Goal: Ask a question: Seek information or help from site administrators or community

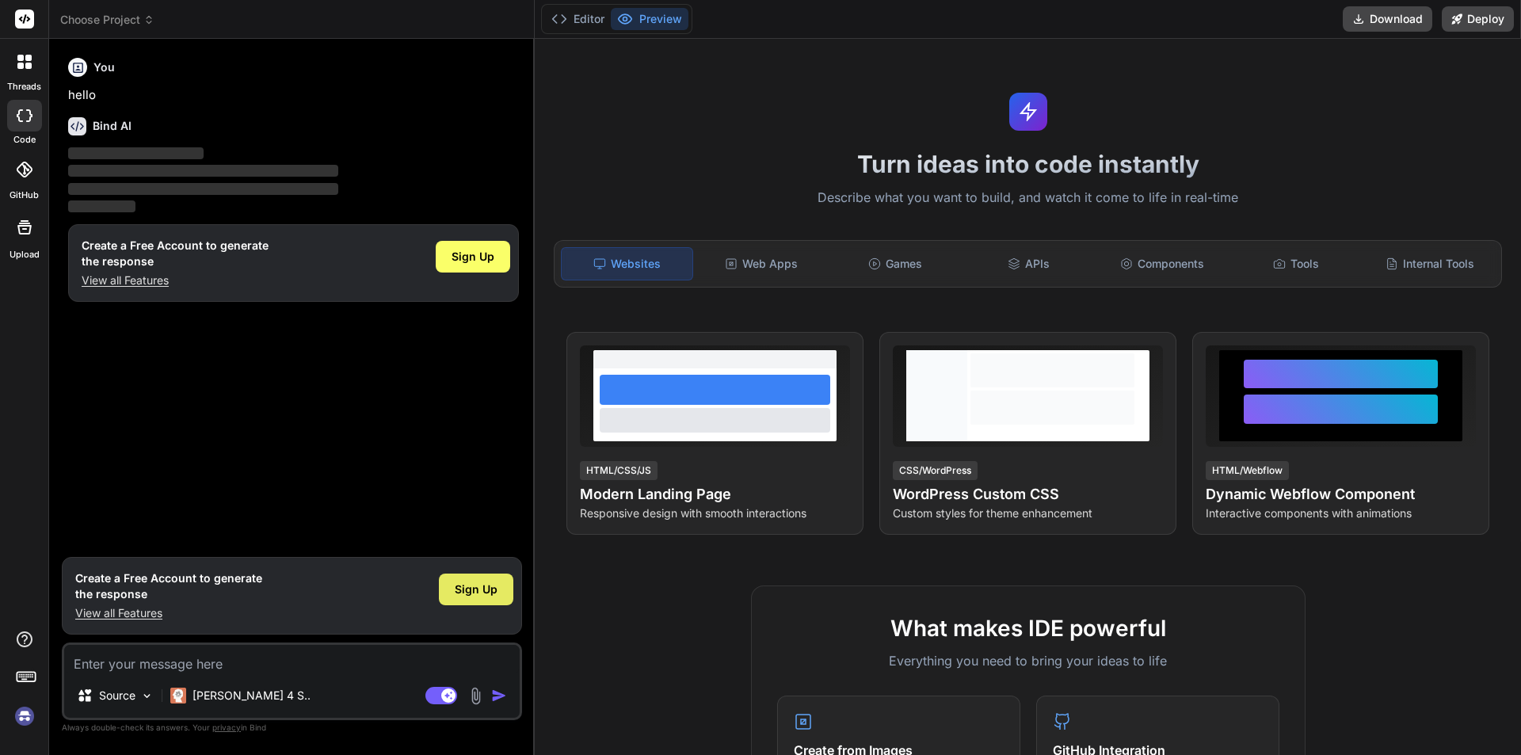
click at [479, 604] on div "Sign Up" at bounding box center [476, 590] width 74 height 32
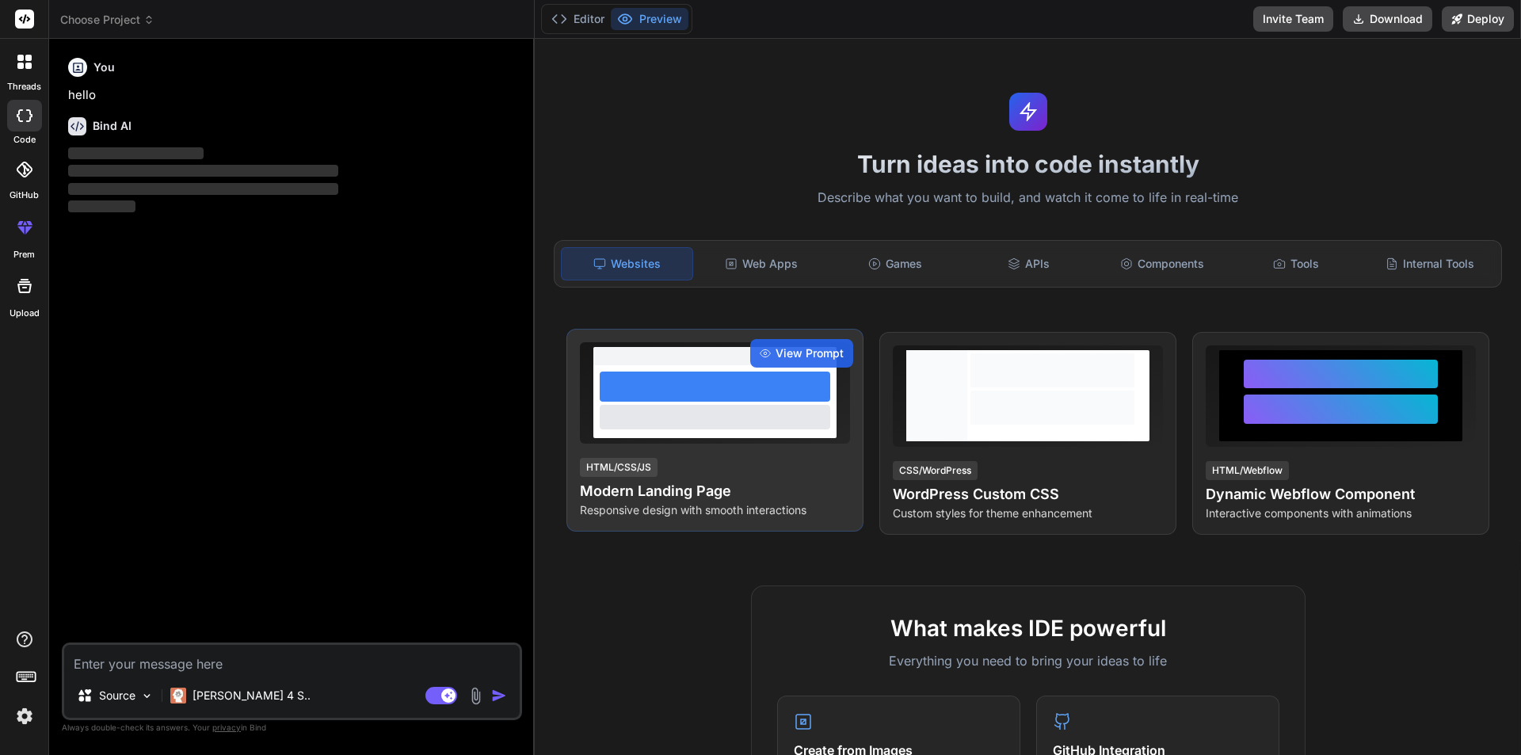
type textarea "x"
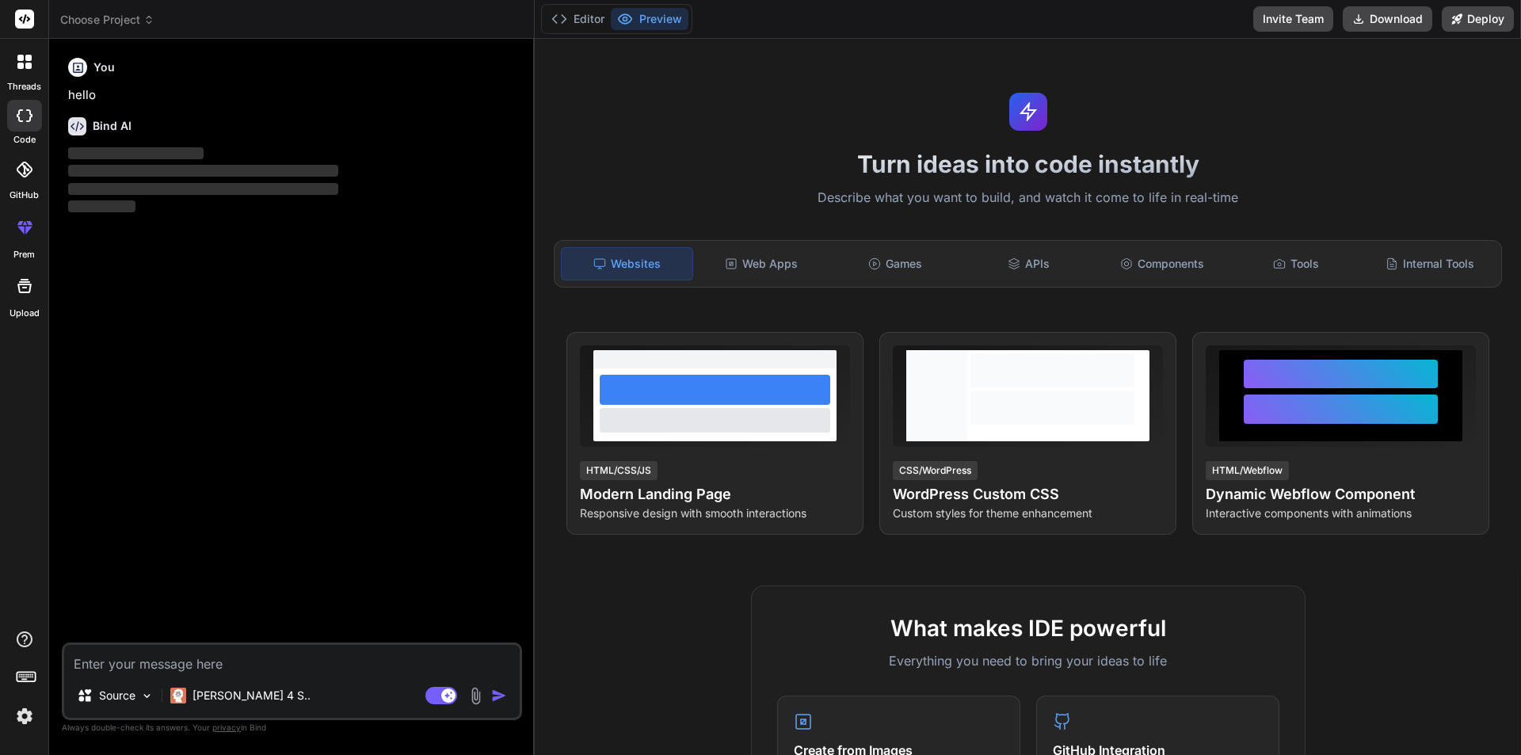
click at [168, 659] on textarea at bounding box center [292, 659] width 456 height 29
paste textarea "<% if Session("beventmanagement") OR Session("bCalendar") or Session("bReservat…"
type textarea "<% if Session("beventmanagement") OR Session("bCalendar") or Session("bReservat…"
type textarea "x"
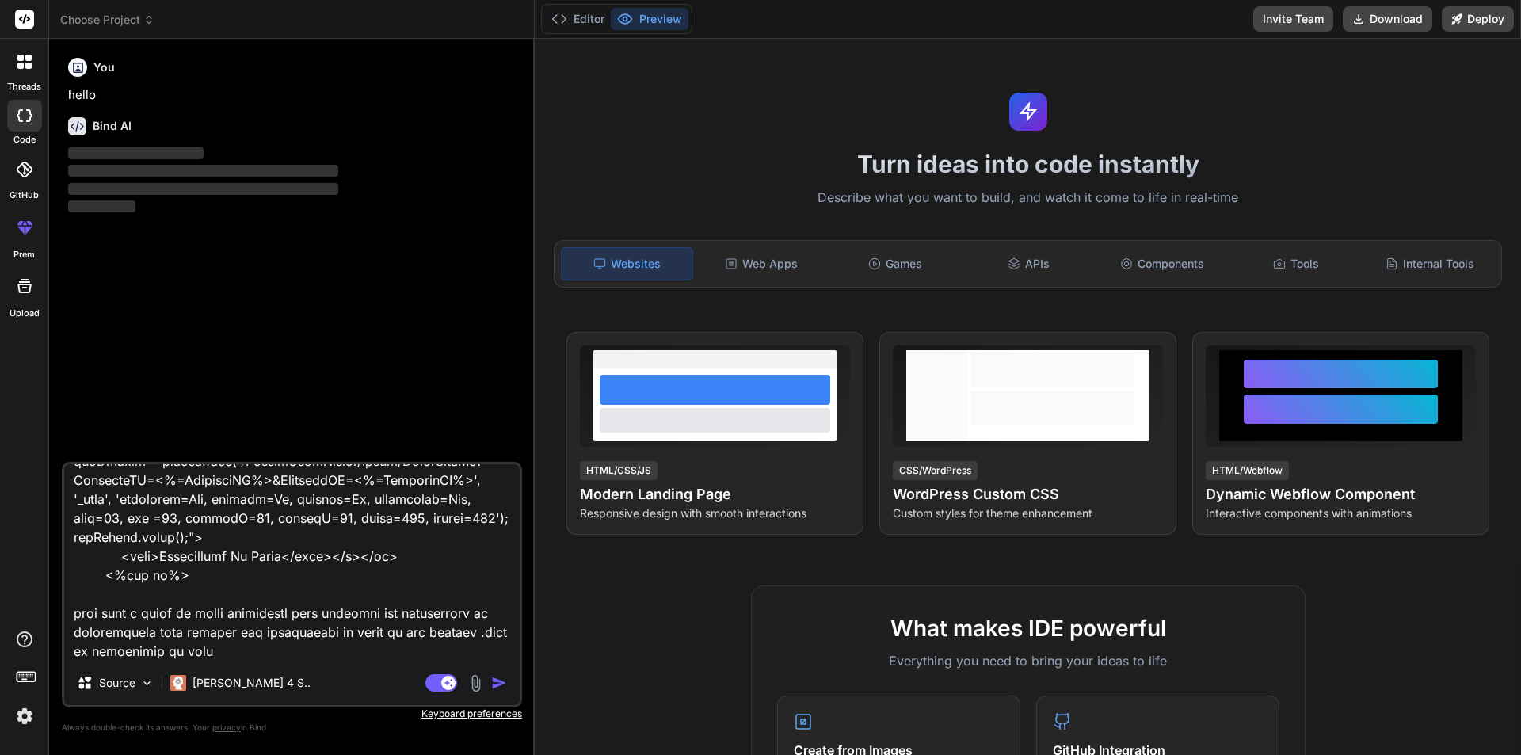
type textarea "<% if Session("beventmanagement") OR Session("bCalendar") or Session("bReservat…"
click at [499, 684] on img "button" at bounding box center [499, 683] width 16 height 16
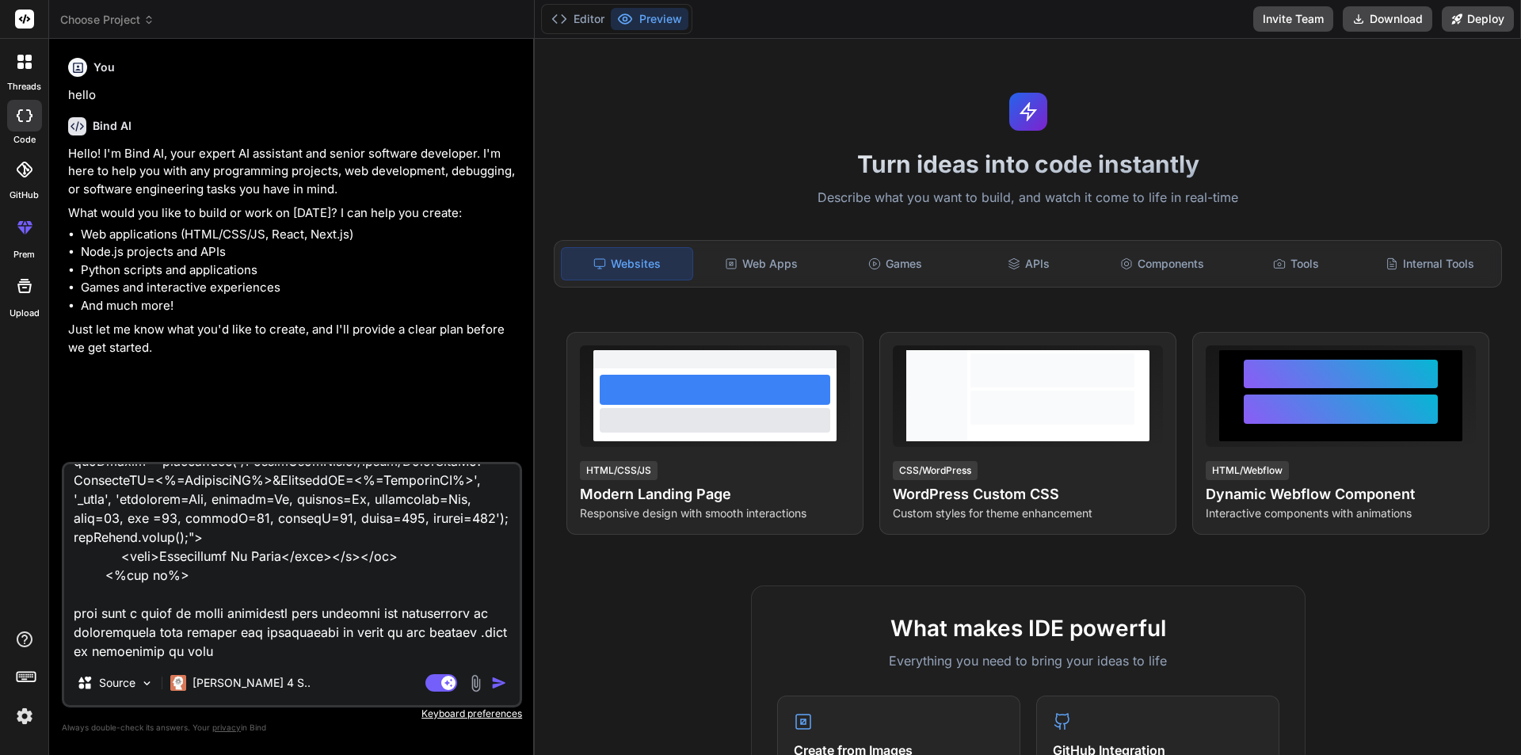
click at [492, 680] on img "button" at bounding box center [499, 683] width 16 height 16
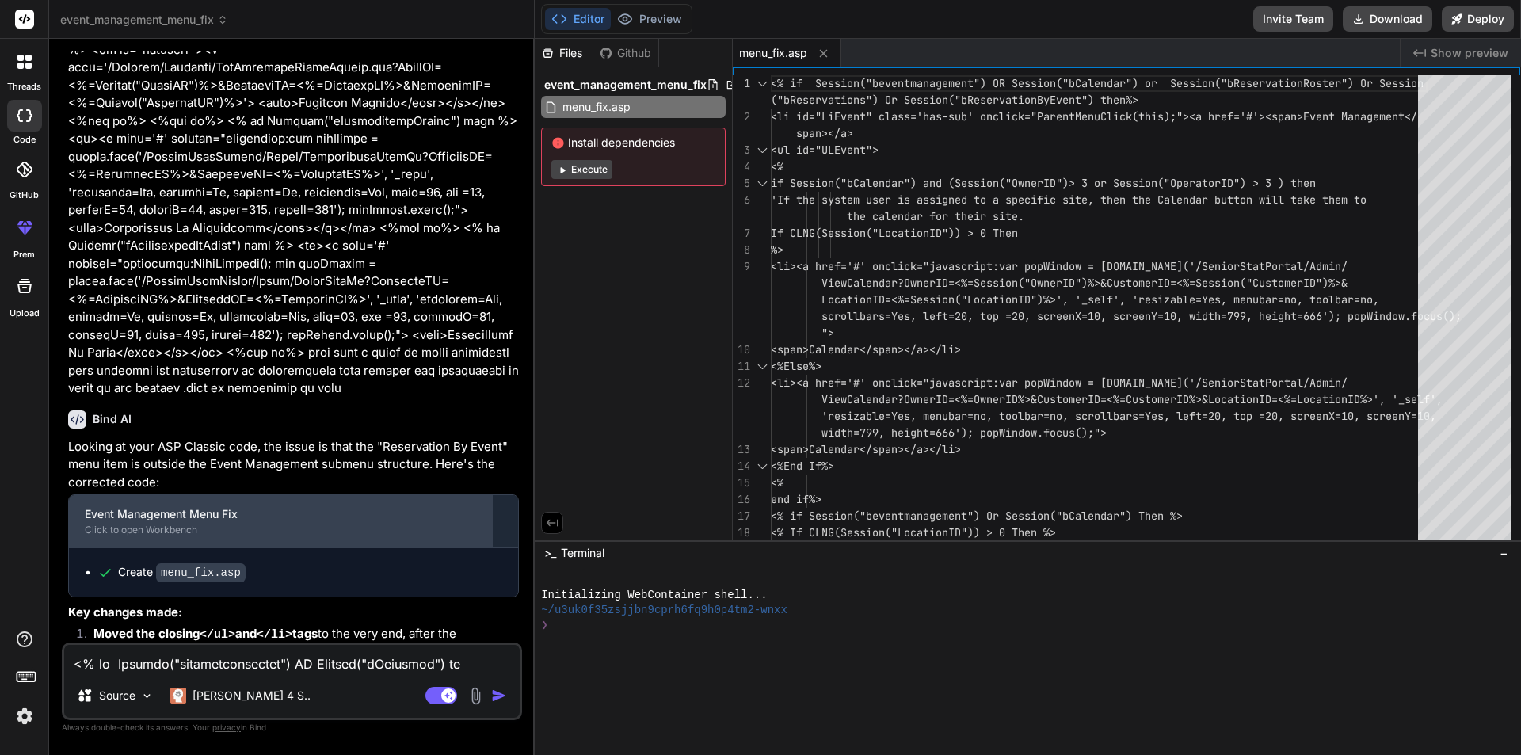
scroll to position [899, 0]
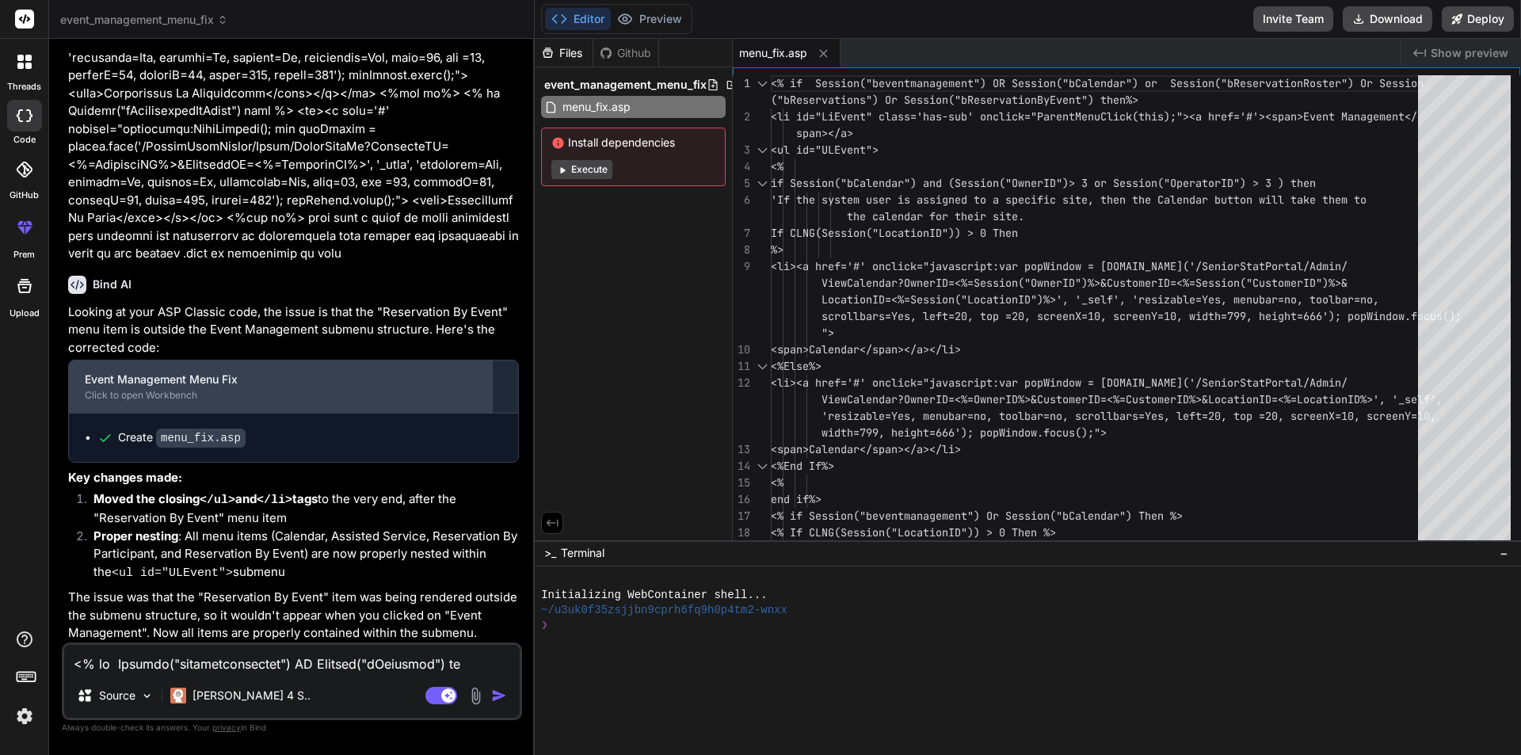
type textarea "x"
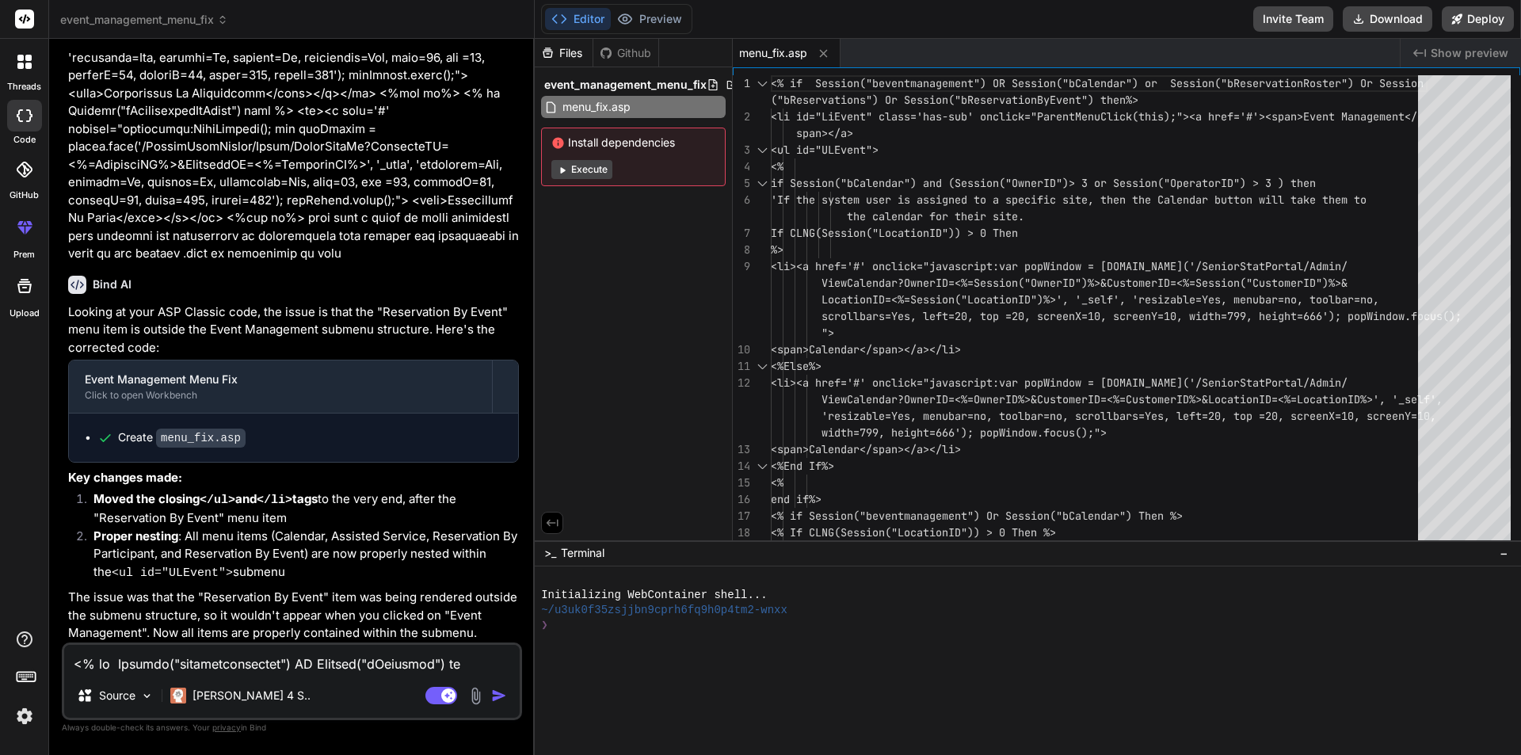
click at [227, 664] on textarea at bounding box center [292, 659] width 456 height 29
type textarea "g"
type textarea "x"
type textarea "gi"
type textarea "x"
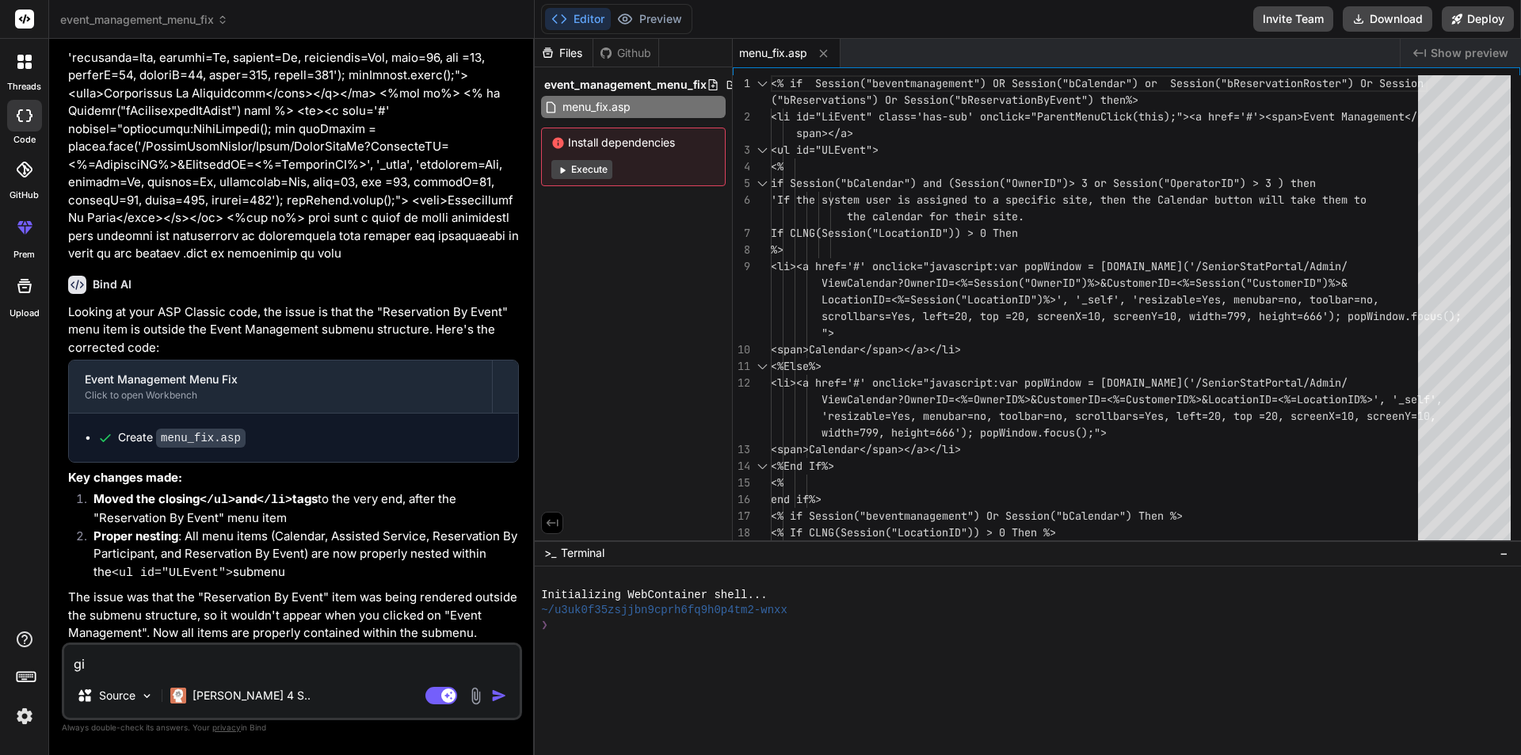
type textarea "giv"
type textarea "x"
type textarea "give"
type textarea "x"
type textarea "give"
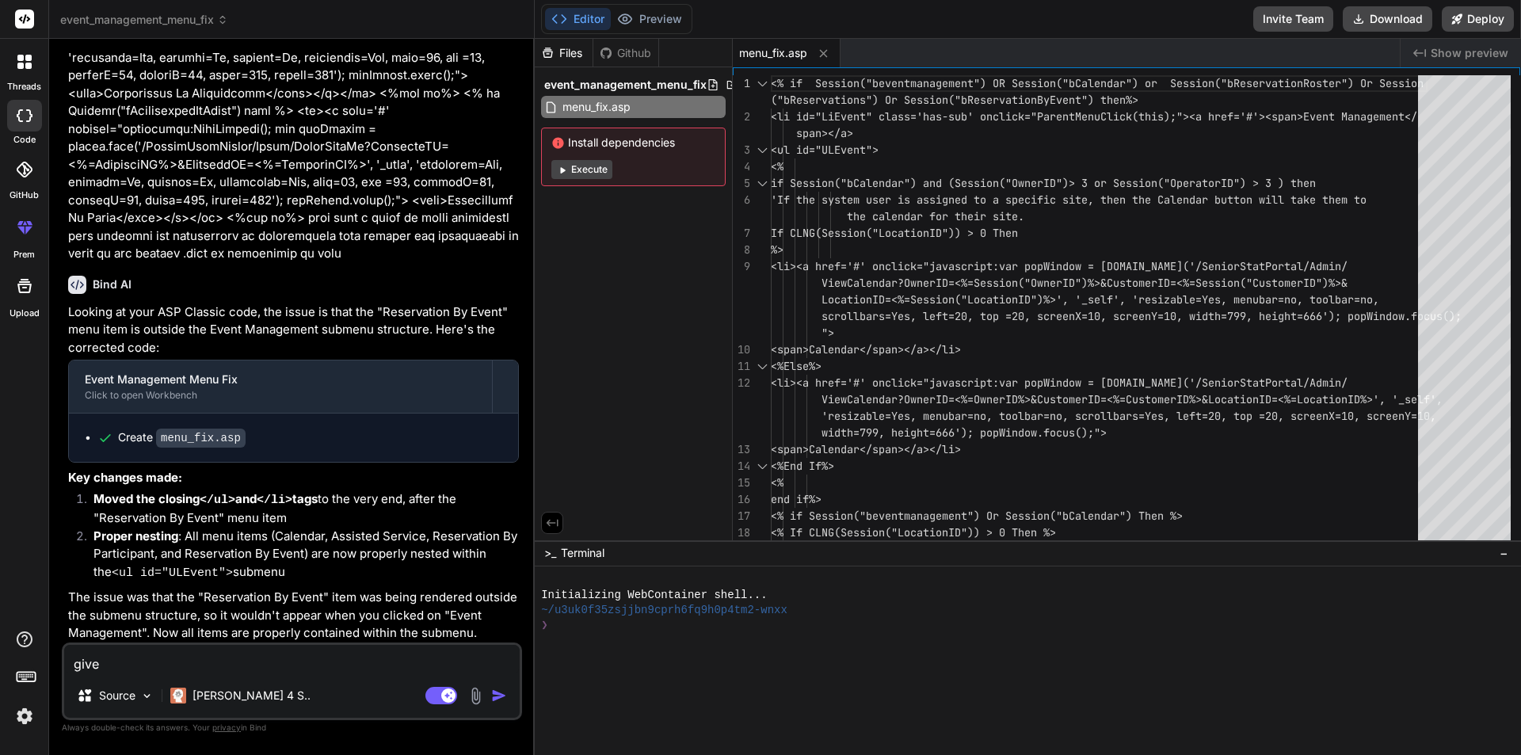
type textarea "x"
type textarea "give m"
type textarea "x"
type textarea "give me"
type textarea "x"
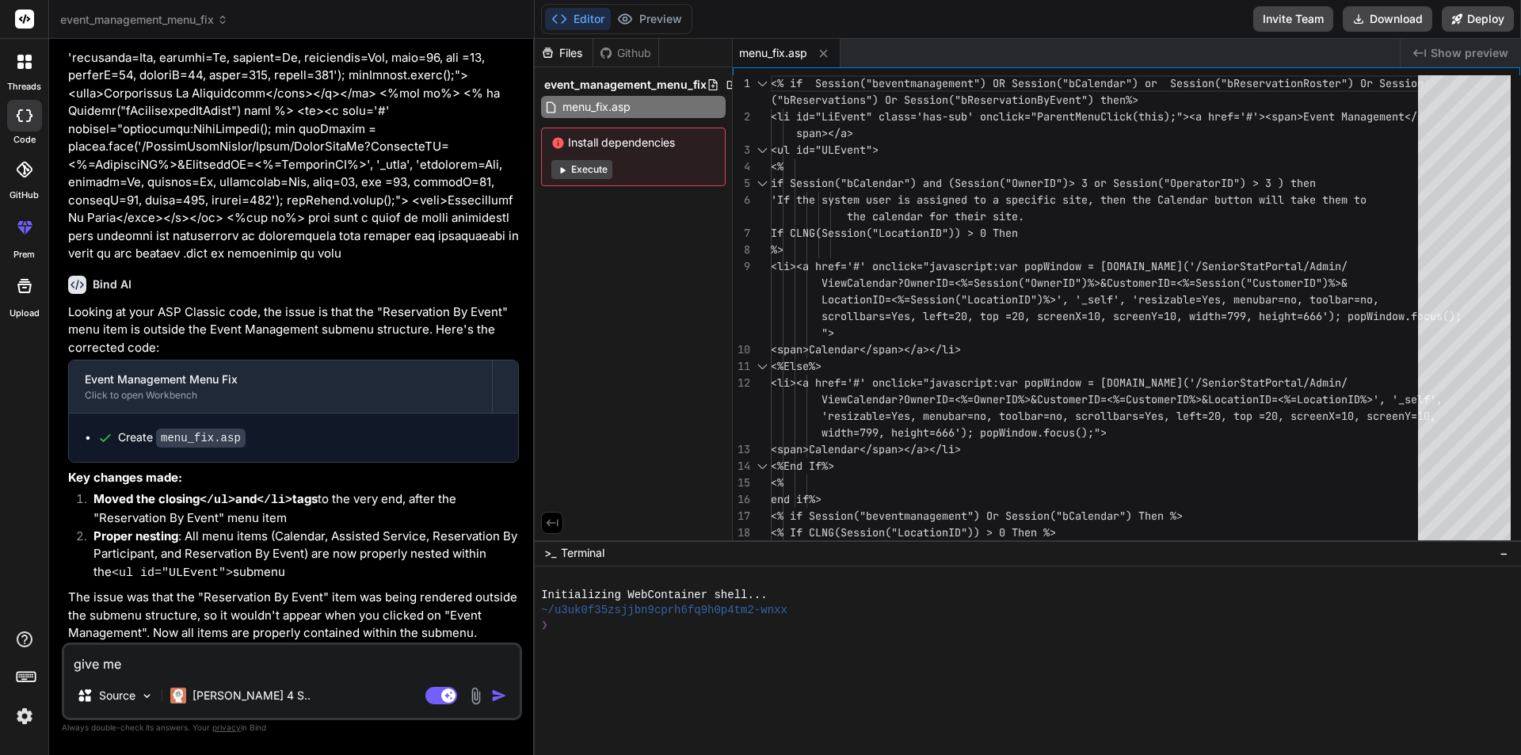
type textarea "give me"
type textarea "x"
type textarea "give me c"
type textarea "x"
type textarea "give me co"
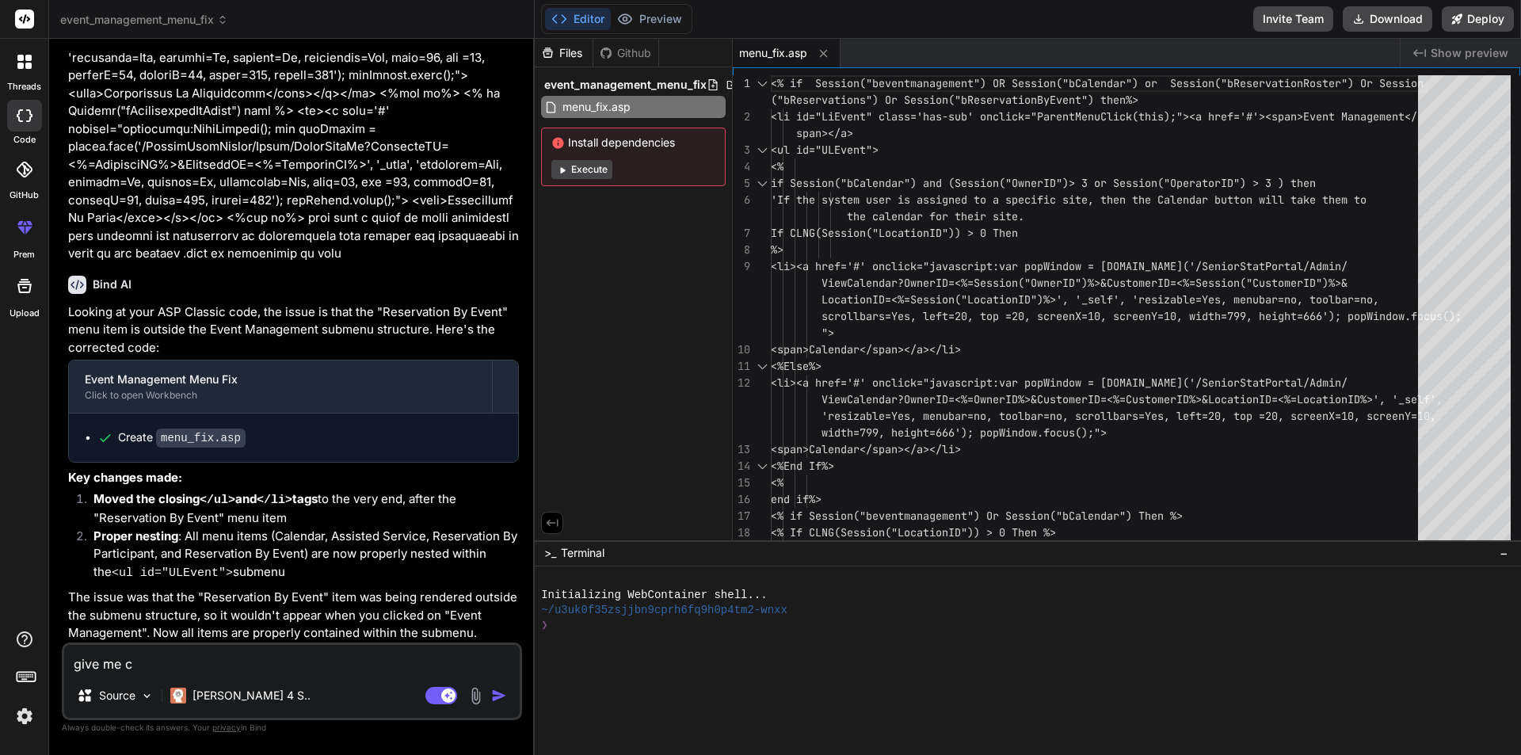
type textarea "x"
type textarea "give me cod"
type textarea "x"
type textarea "give me code"
type textarea "x"
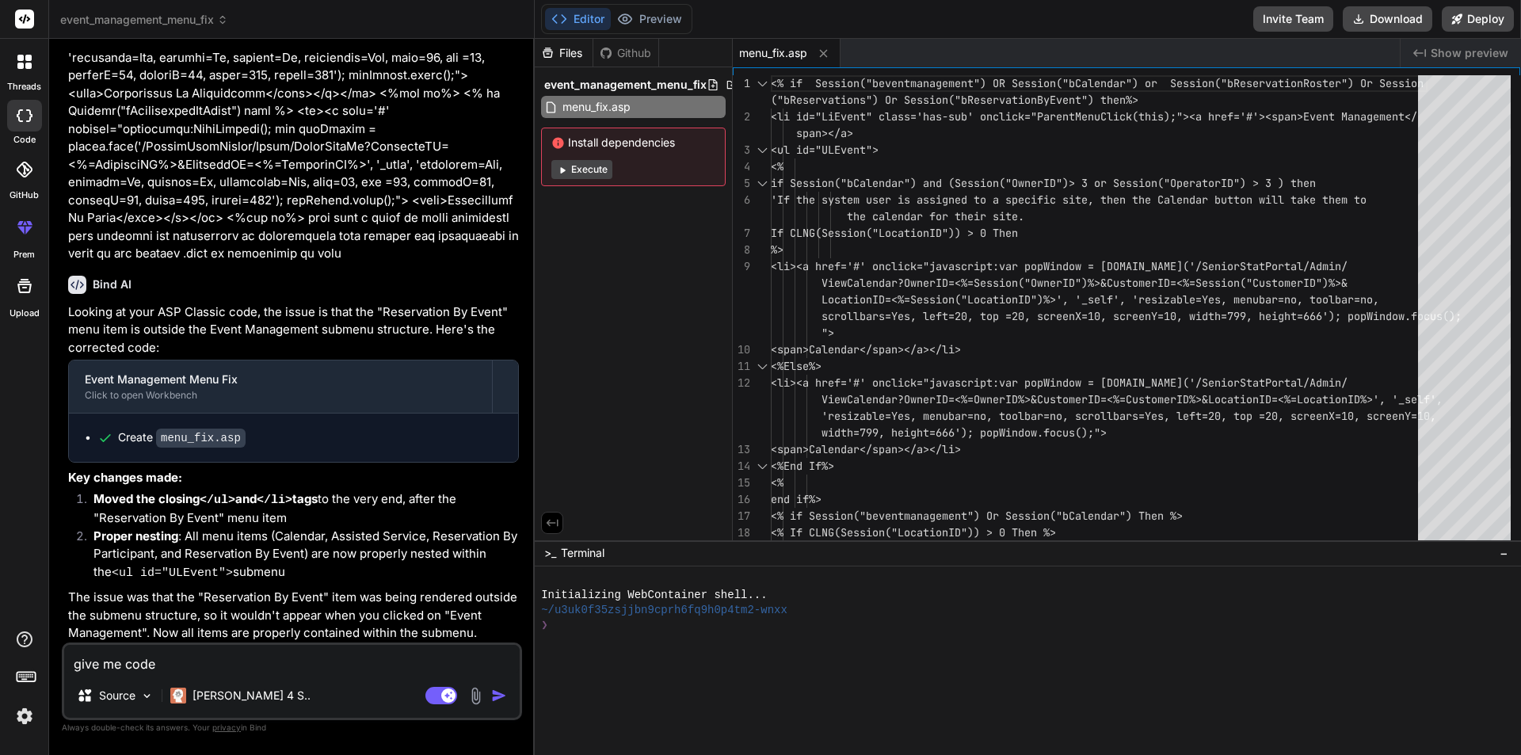
type textarea "give me code"
type textarea "x"
type textarea "give me code h"
type textarea "x"
type textarea "give me code hop"
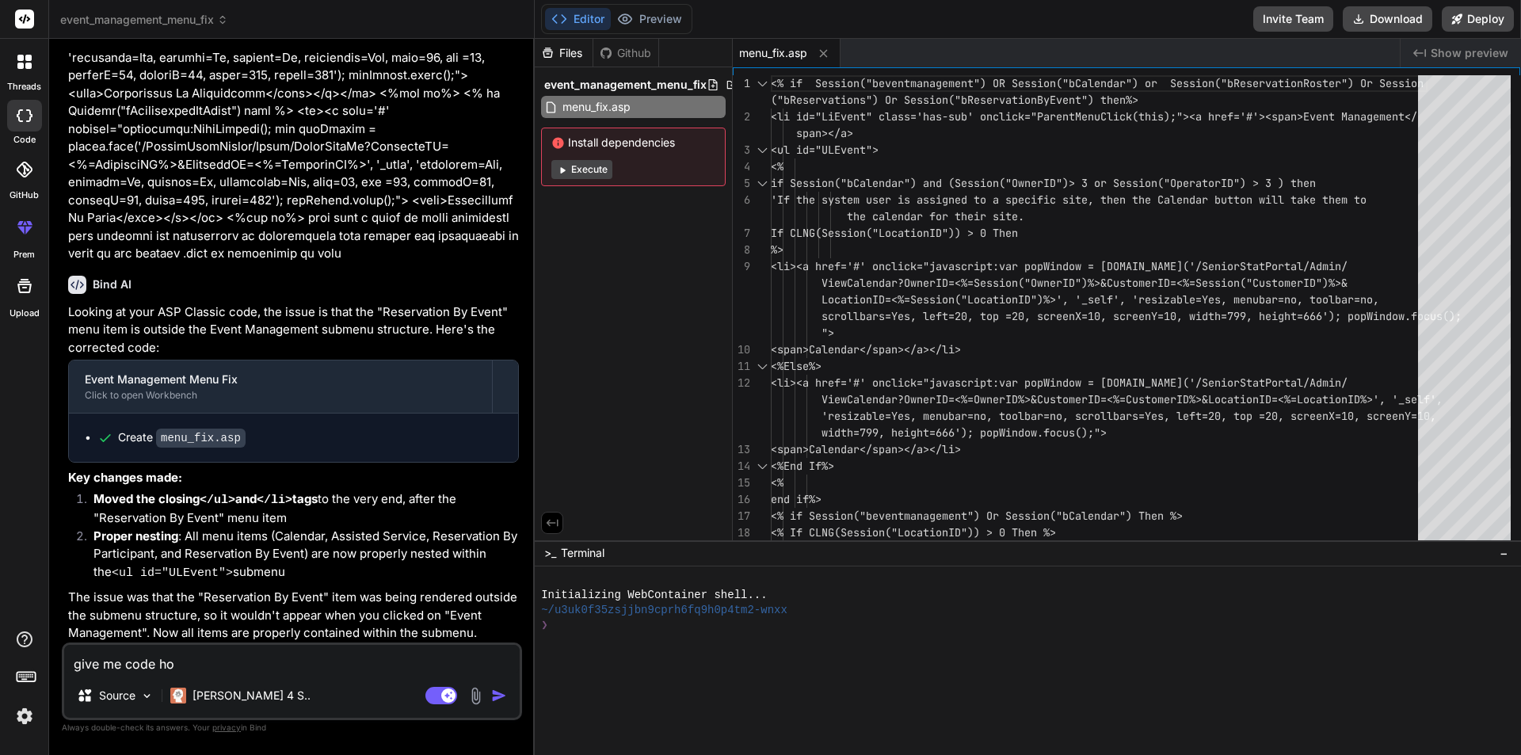
type textarea "x"
type textarea "give me code ho"
type textarea "x"
type textarea "give me code how"
type textarea "x"
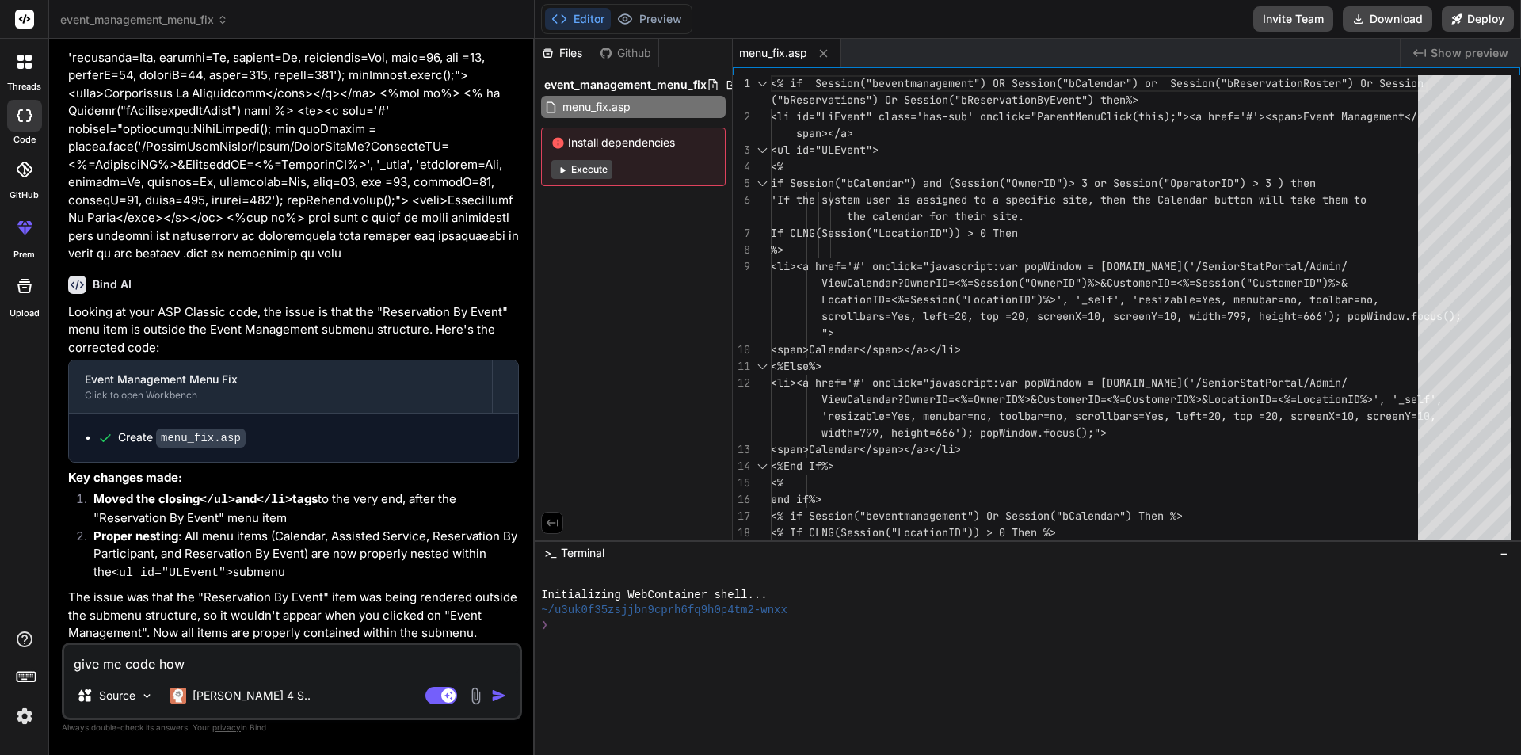
type textarea "give me code how"
type textarea "x"
type textarea "give me code how i"
type textarea "x"
type textarea "give me code how i"
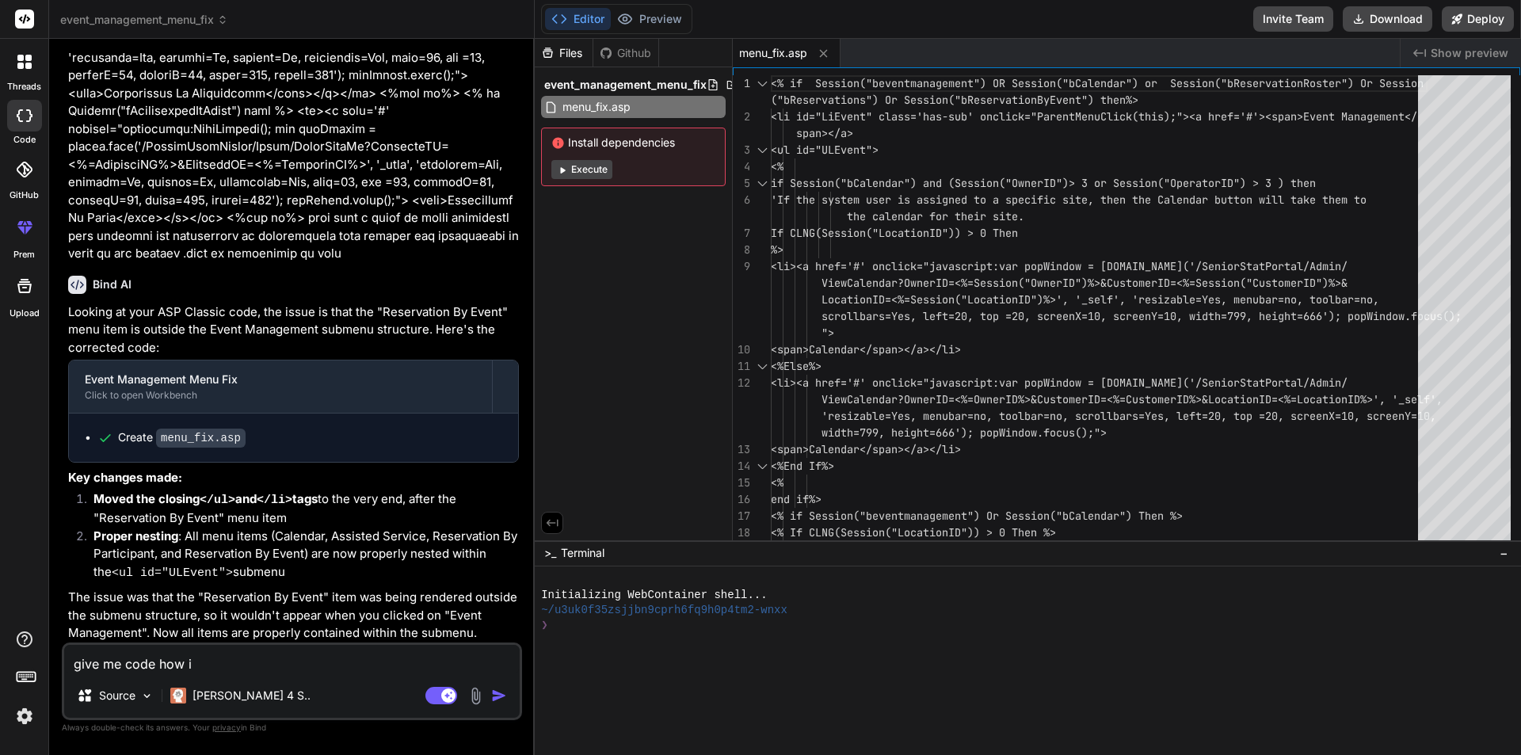
type textarea "x"
type textarea "give me code how i i"
type textarea "x"
type textarea "give me code how i im"
type textarea "x"
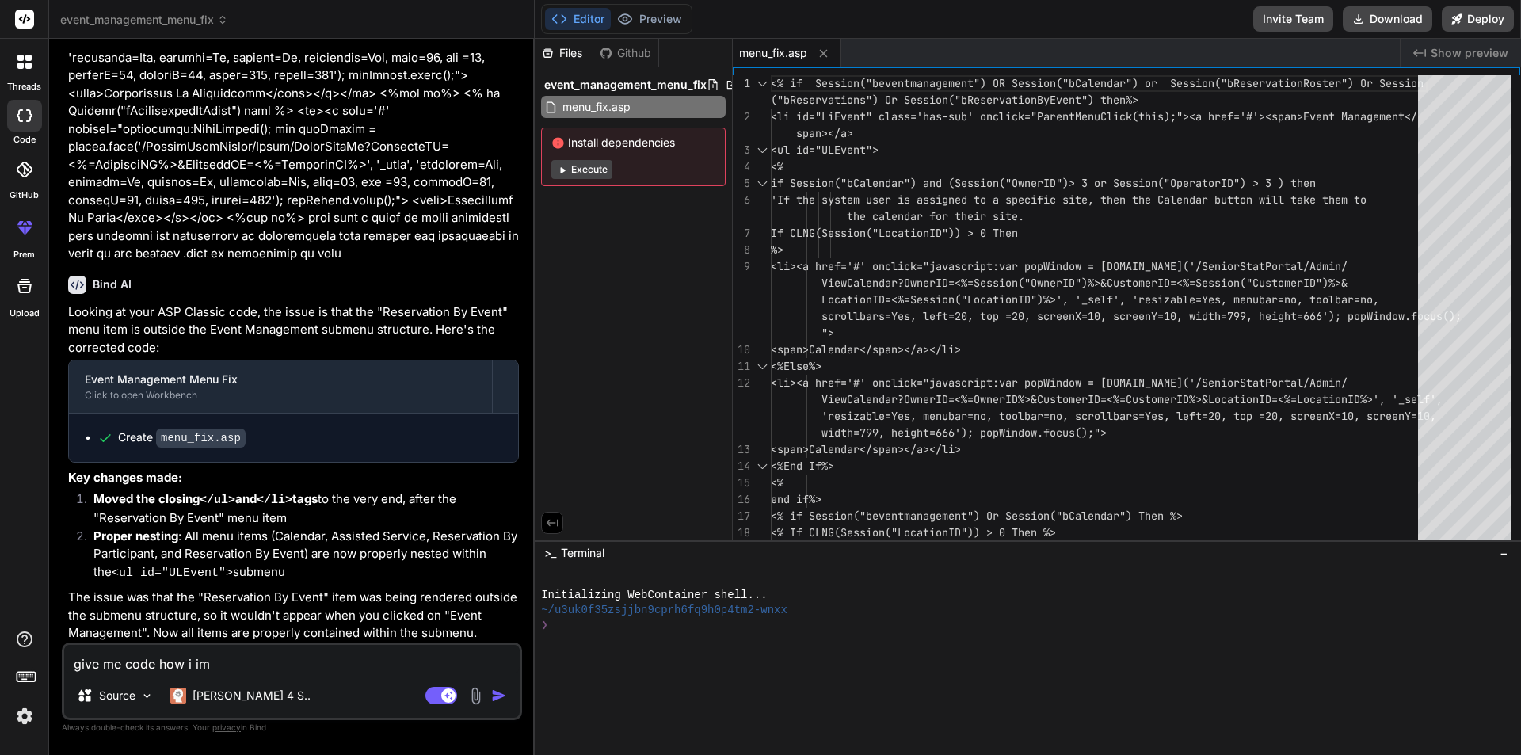
type textarea "give me code how i imp"
type textarea "x"
type textarea "give me code how i impl"
type textarea "x"
type textarea "give me code how i imple"
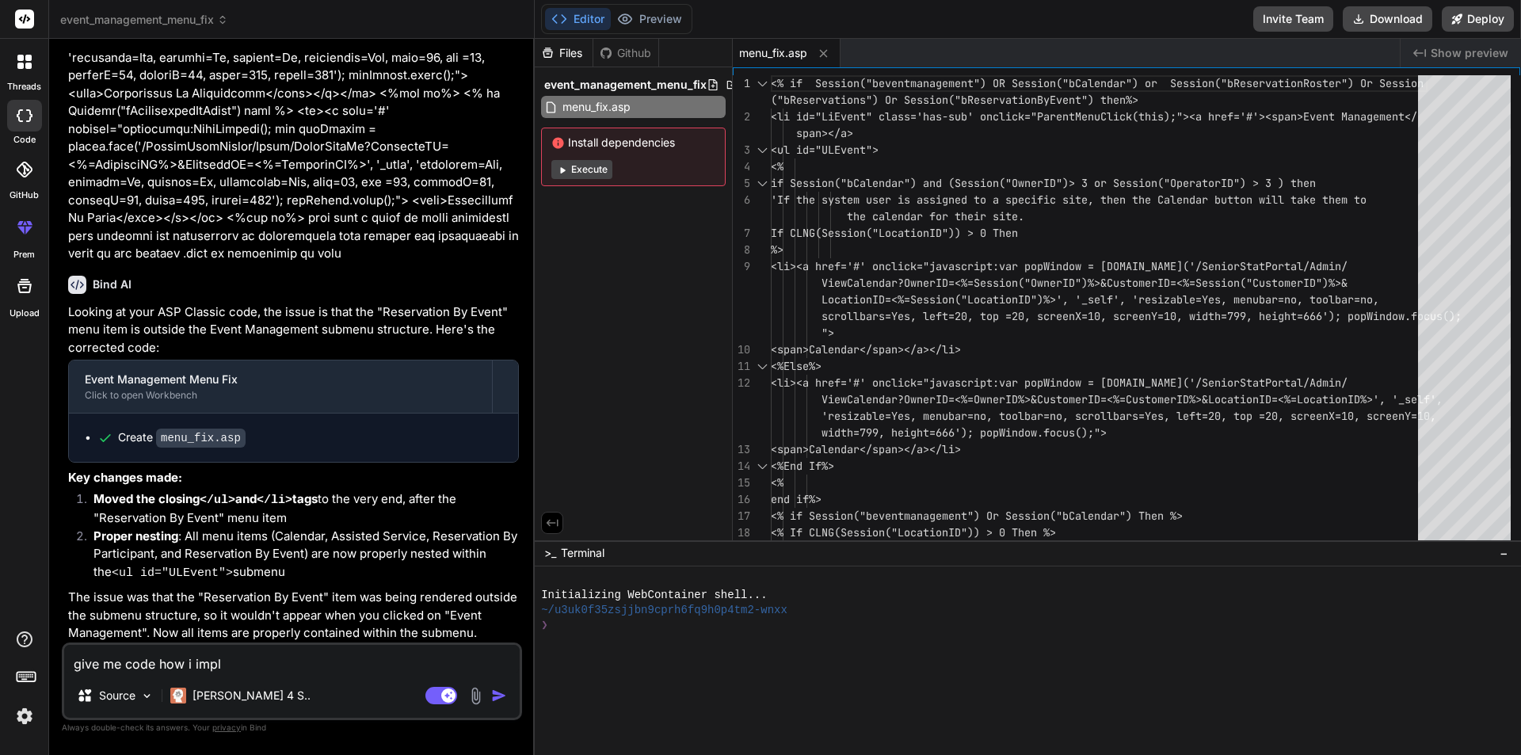
type textarea "x"
type textarea "give me code how i implem"
type textarea "x"
type textarea "give me code how i impleme"
type textarea "x"
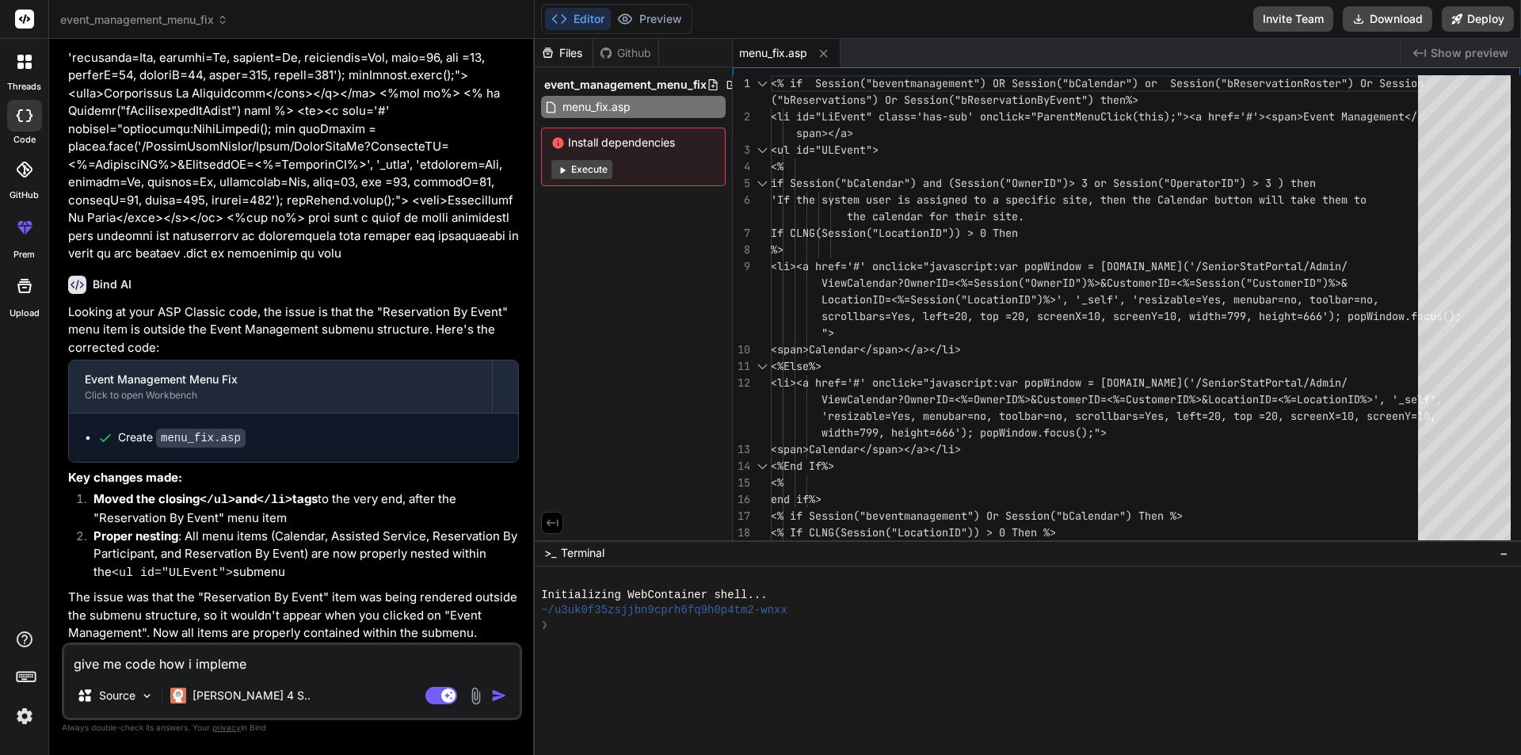
type textarea "give me code how i implemen"
type textarea "x"
type textarea "give me code how i implement"
type textarea "x"
type textarea "give me code how i implement"
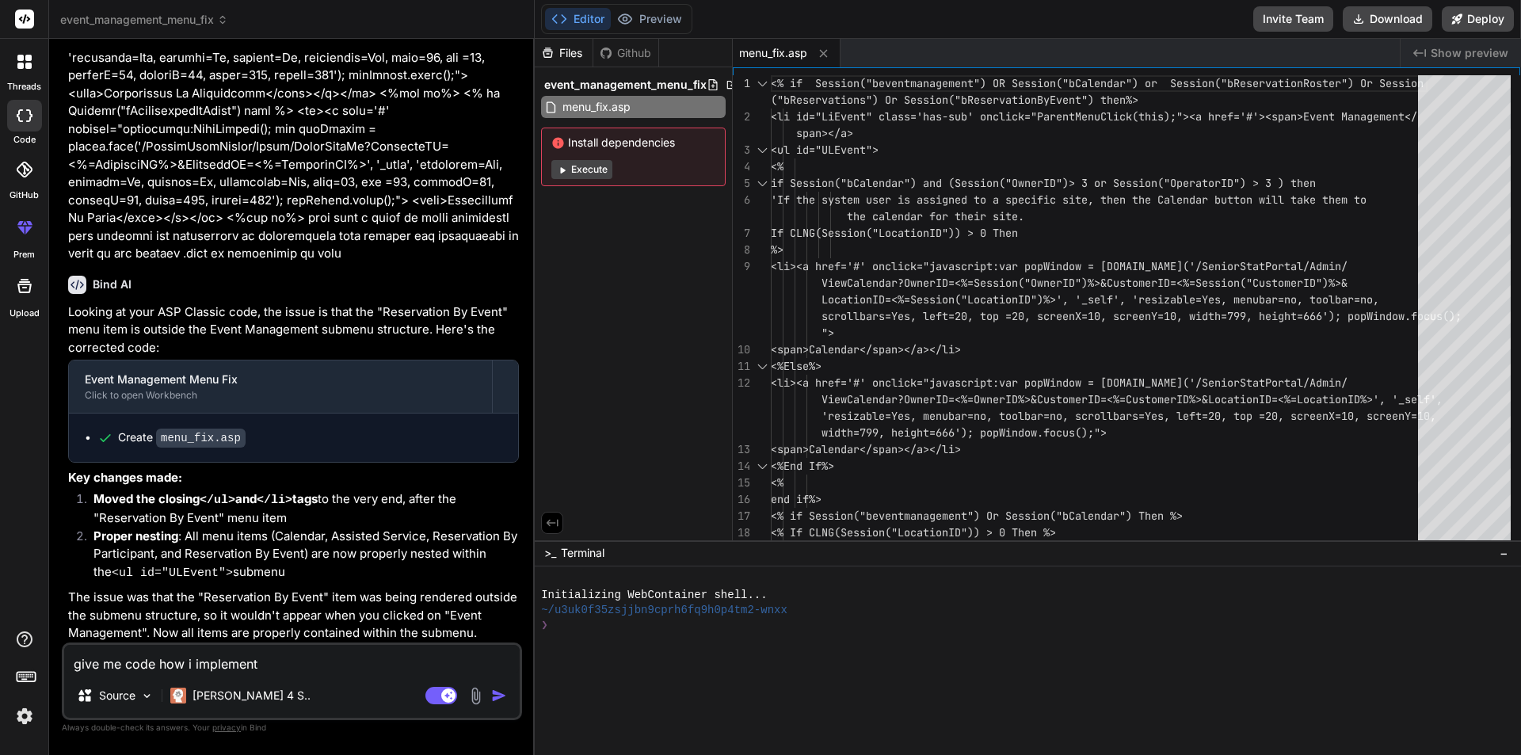
click at [495, 693] on img "button" at bounding box center [499, 696] width 16 height 16
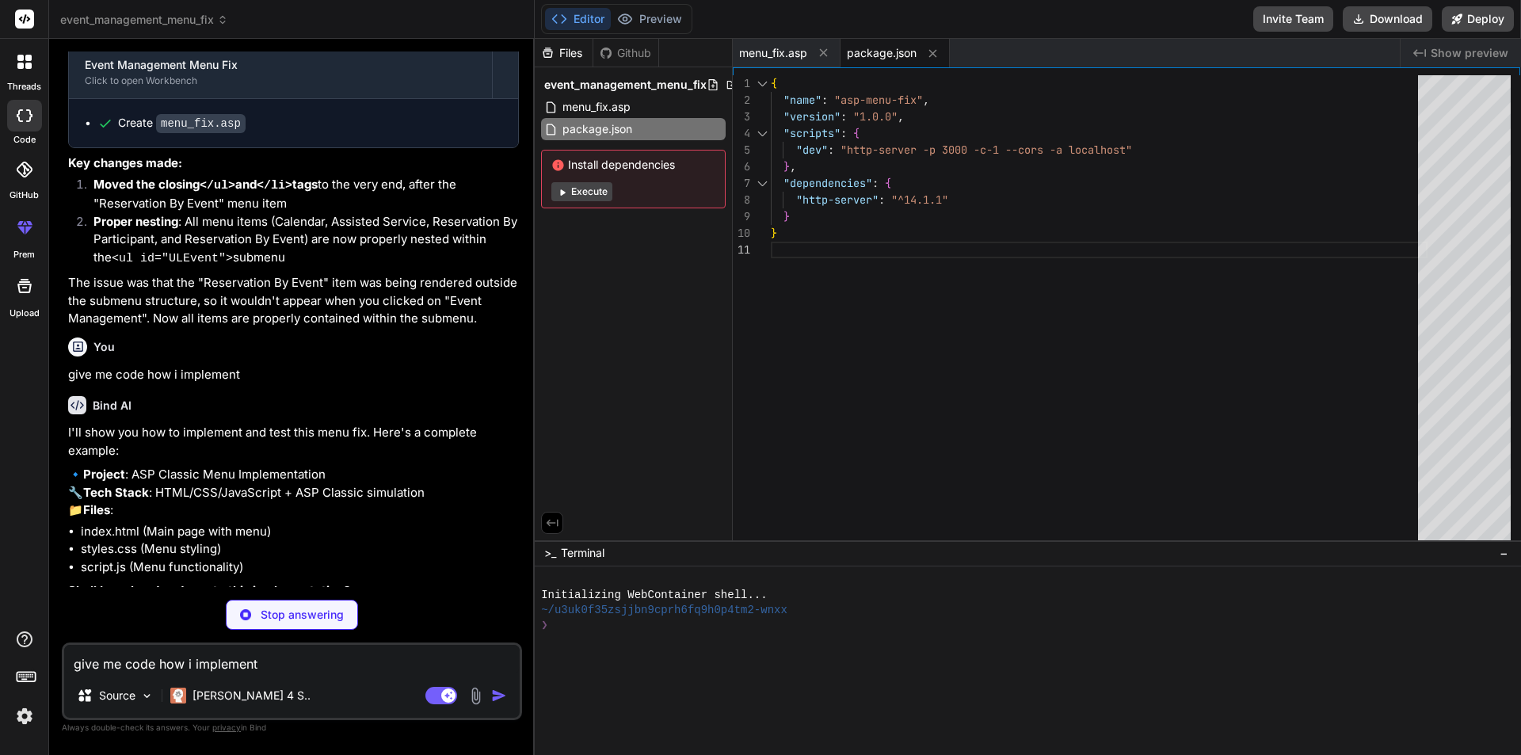
scroll to position [1390, 0]
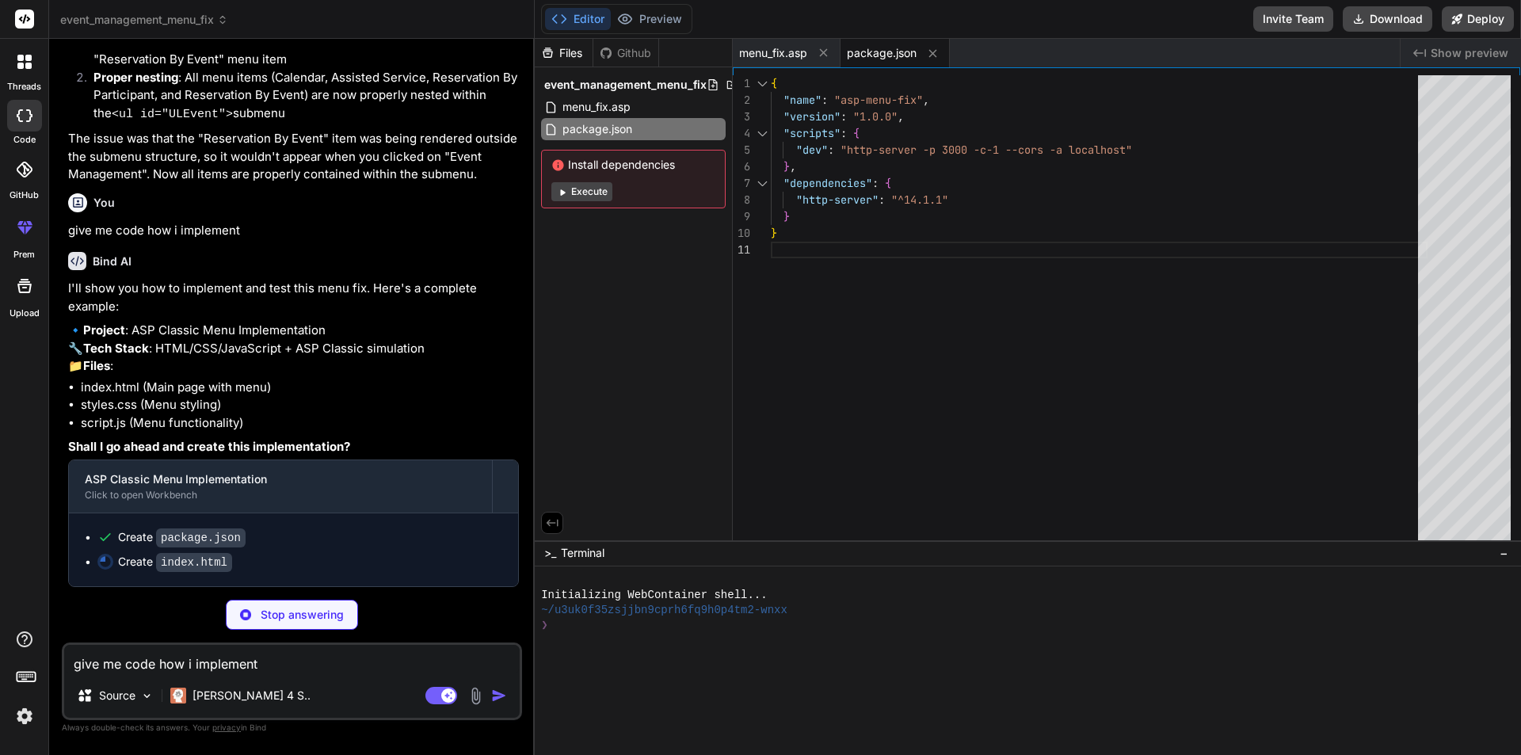
type textarea "x"
type textarea "</body> </html>"
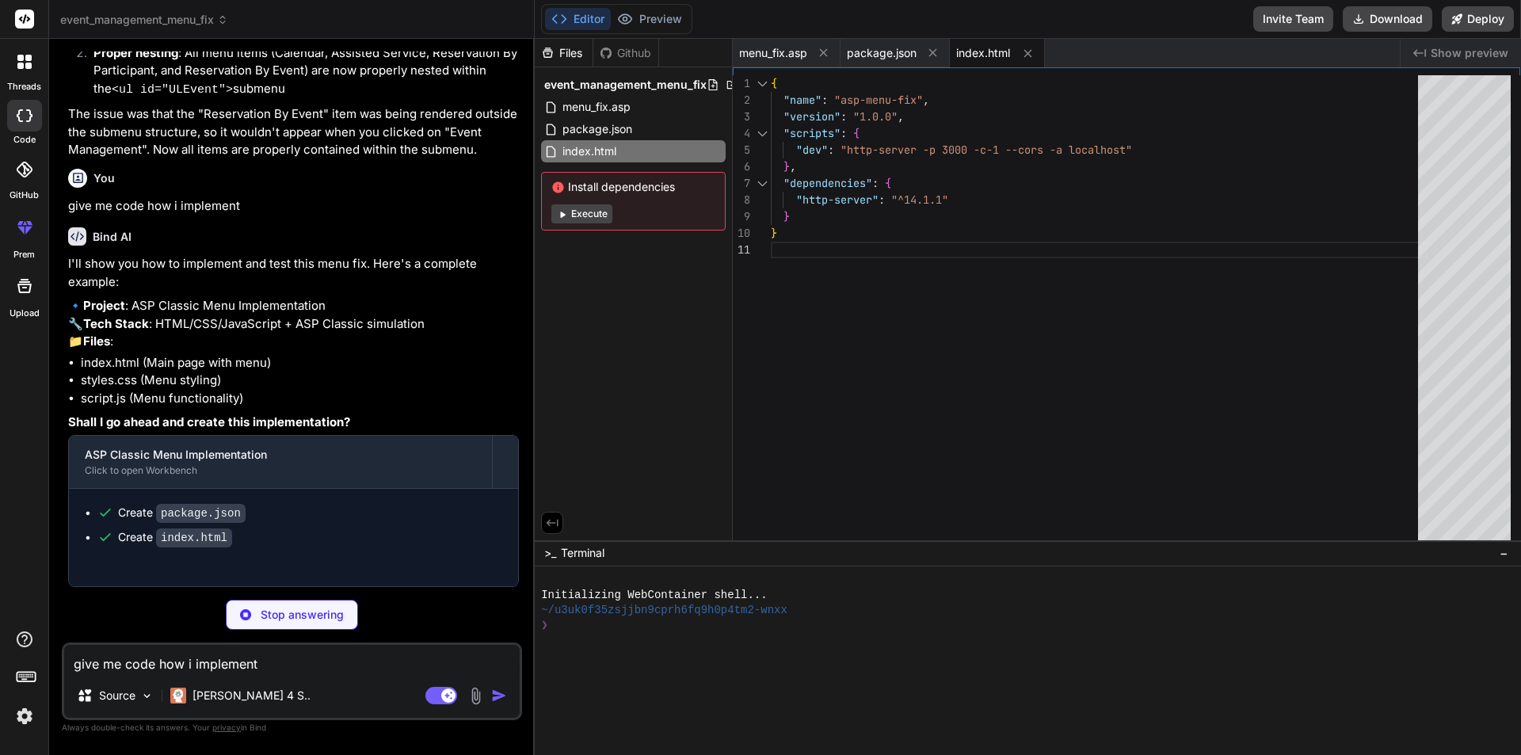
type textarea "x"
type textarea "padding: 10px; } }"
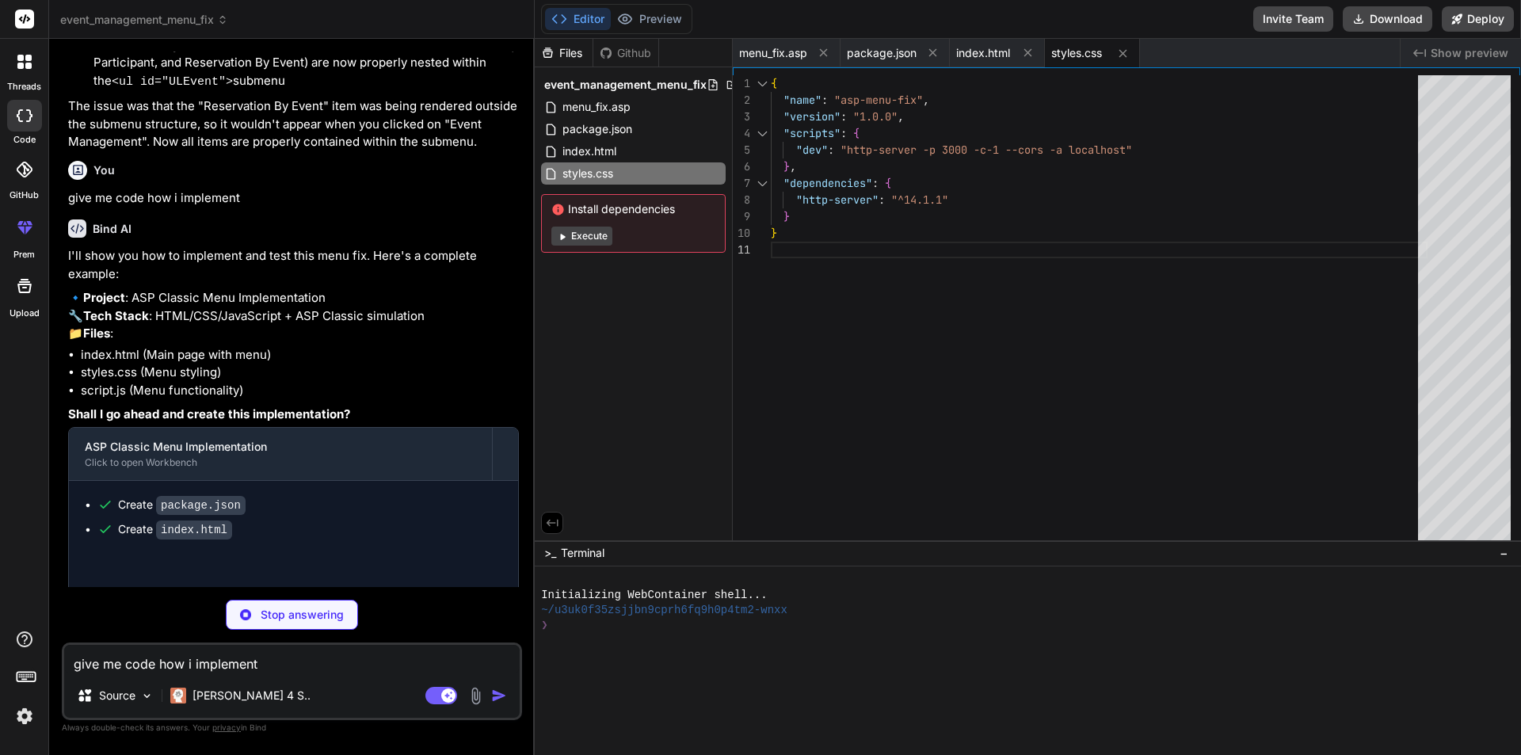
type textarea "x"
type textarea "}); // Initialize the demo document.addEventListener('DOMContentLoaded', functi…"
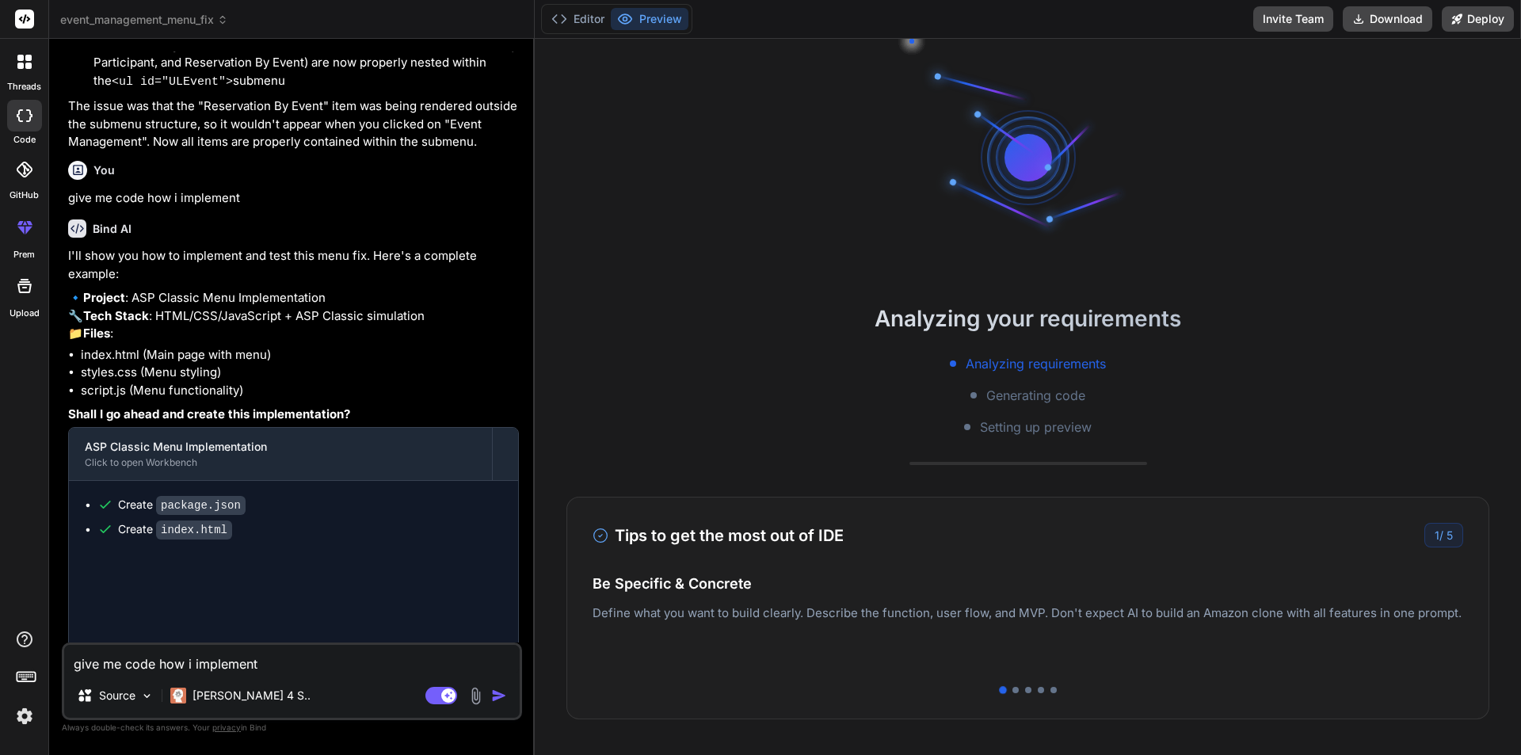
type textarea "x"
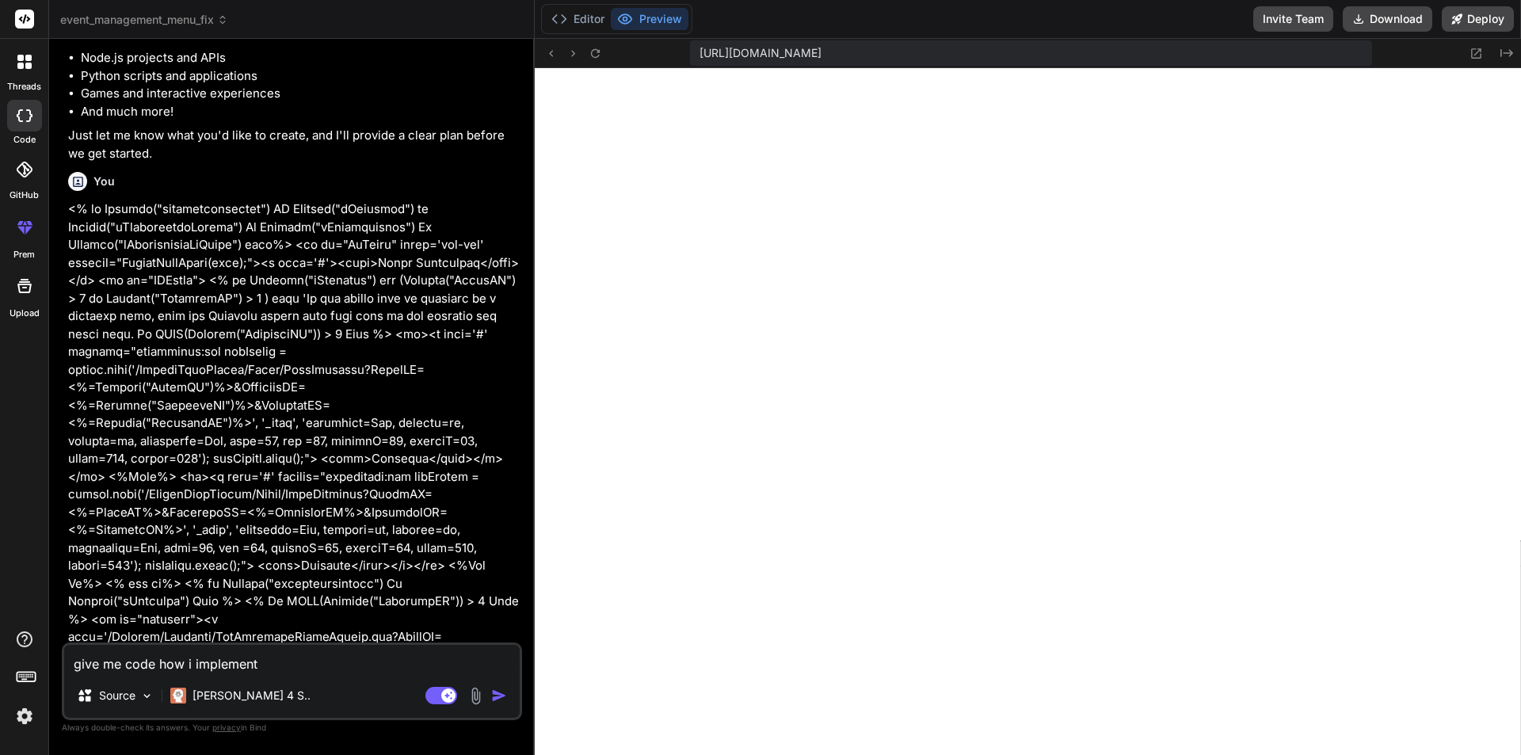
scroll to position [0, 0]
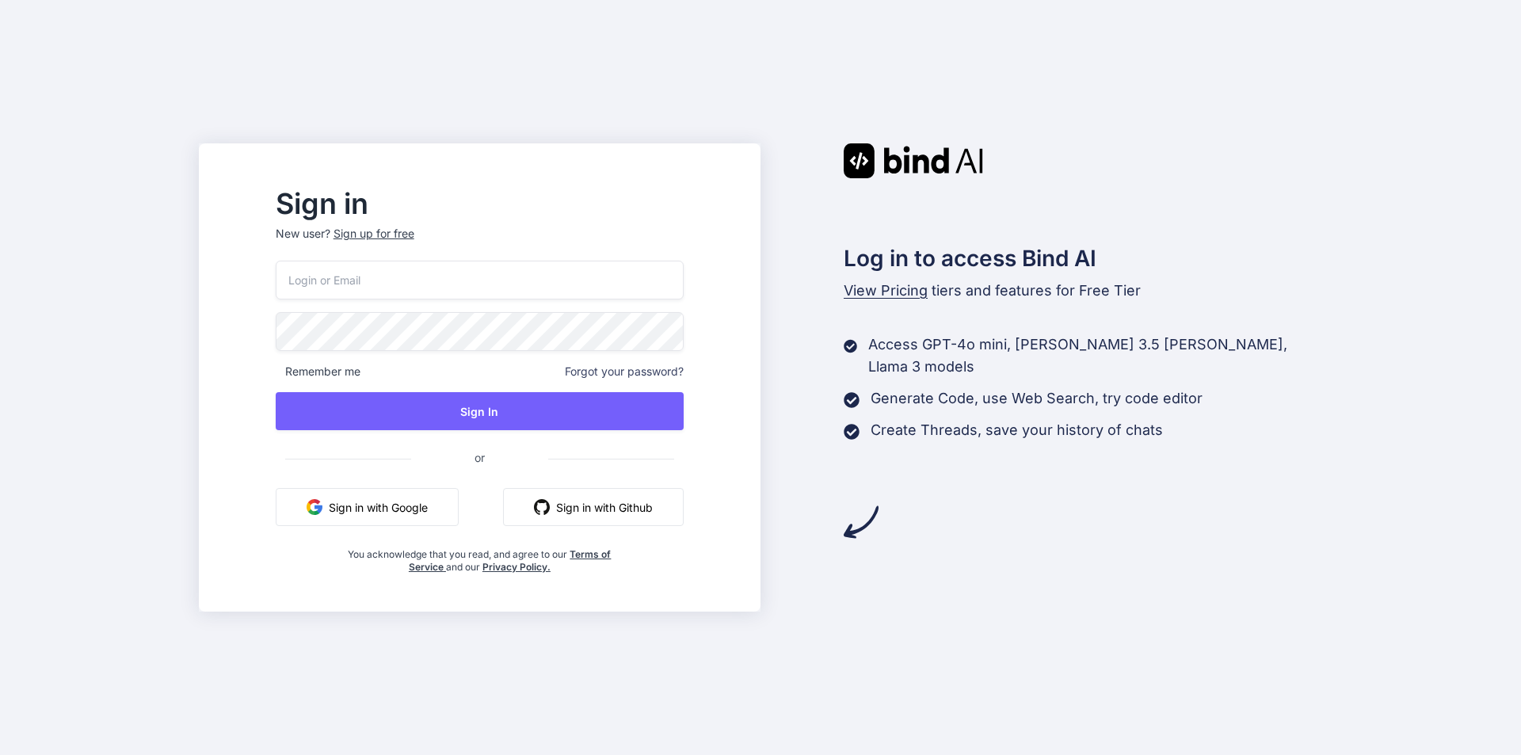
click at [387, 287] on input "email" at bounding box center [480, 280] width 408 height 39
type input "ch12@yopmail.com"
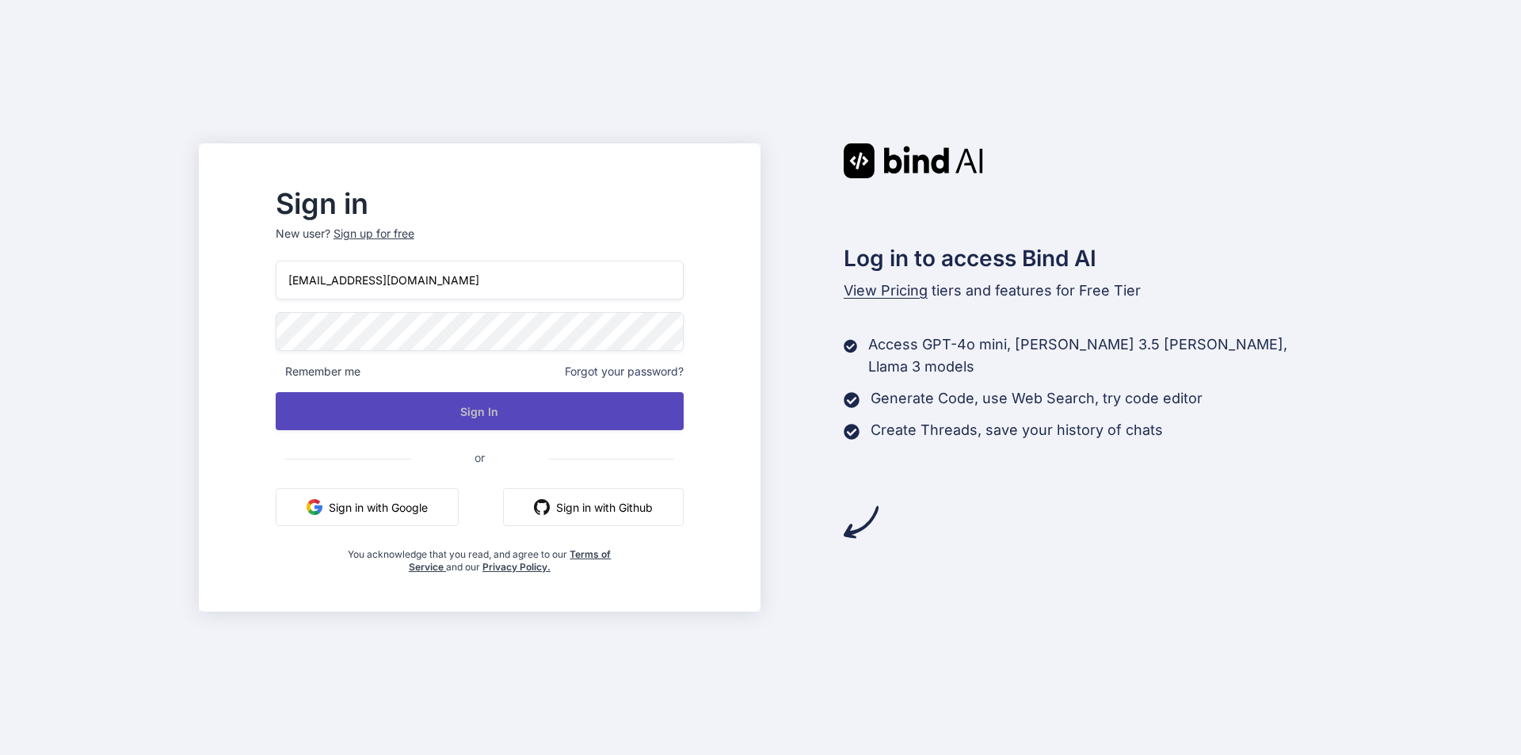
click at [509, 418] on button "Sign In" at bounding box center [480, 411] width 408 height 38
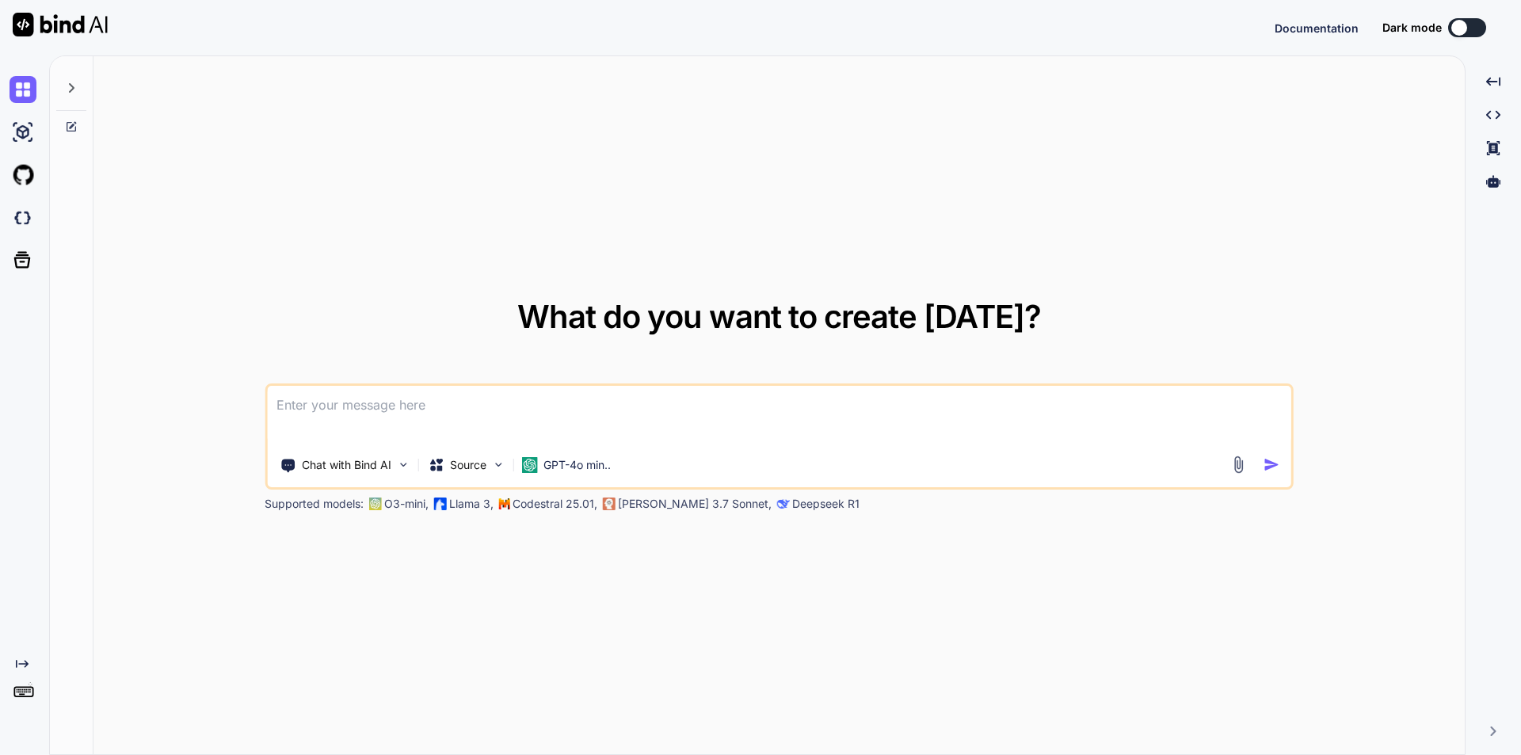
type textarea "x"
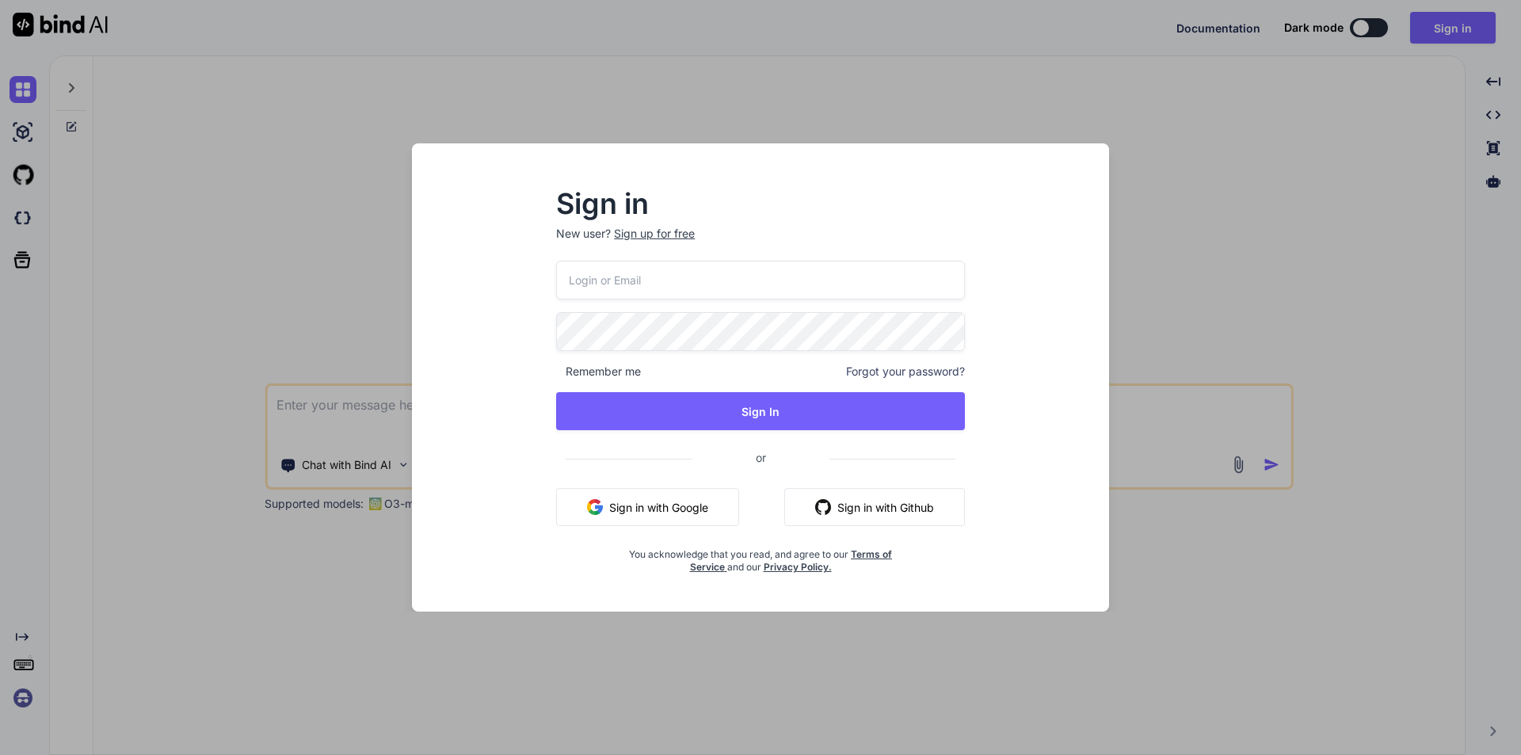
click at [677, 286] on input "email" at bounding box center [760, 280] width 409 height 39
type input "ch12@#"
type textarea "x"
type input "ch12@"
type textarea "x"
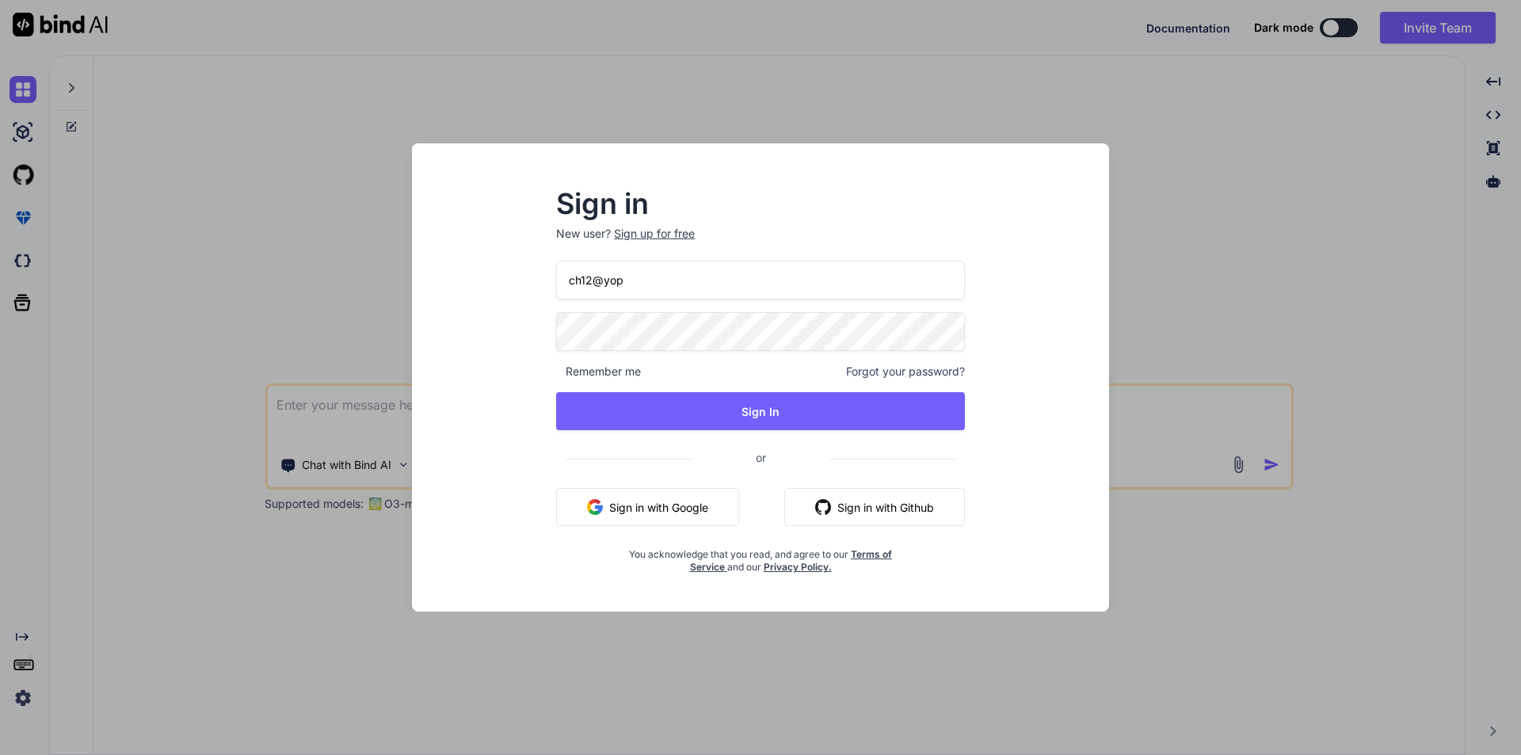
type input "ch12@yopm"
type textarea "x"
type input "ch12@yopmail.com"
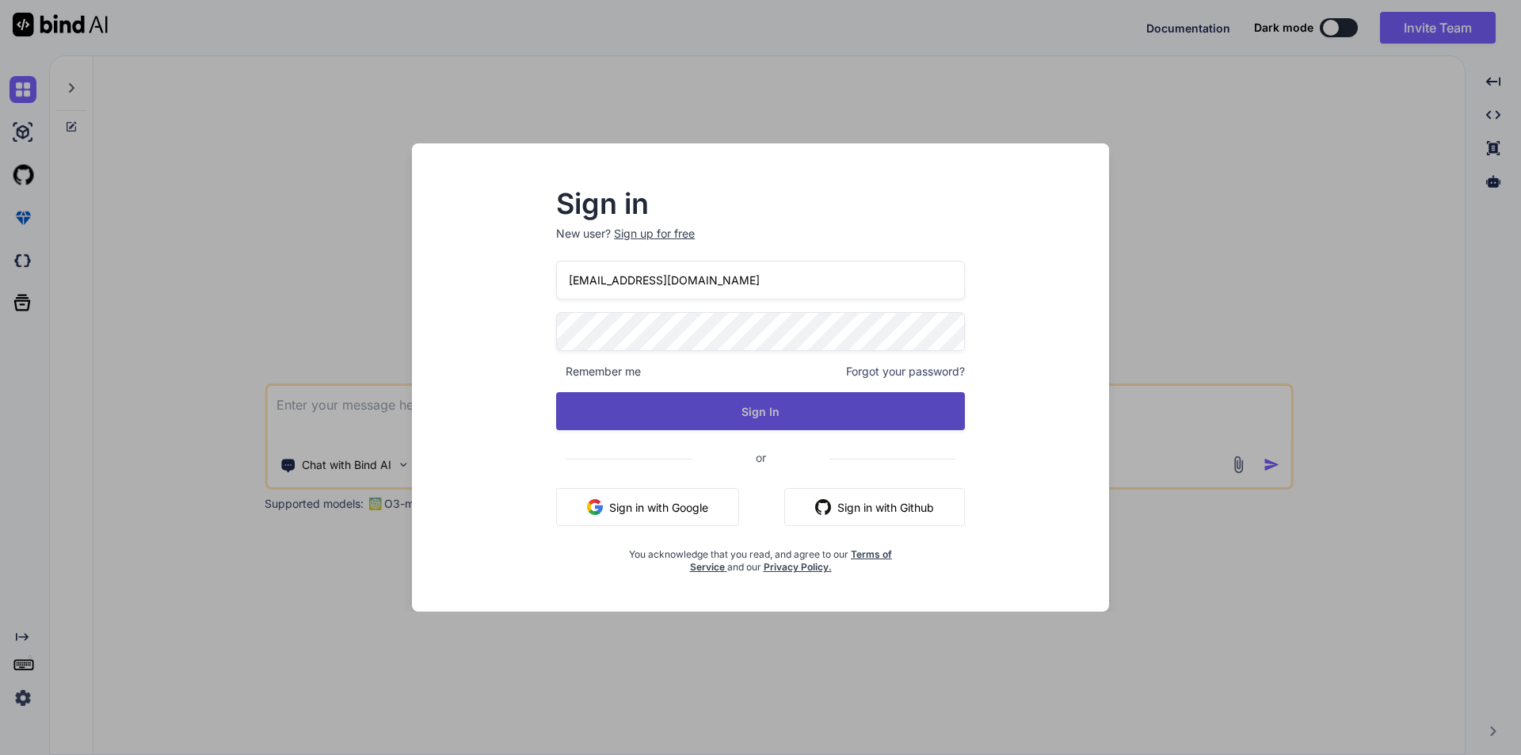
click at [717, 409] on button "Sign In" at bounding box center [760, 411] width 409 height 38
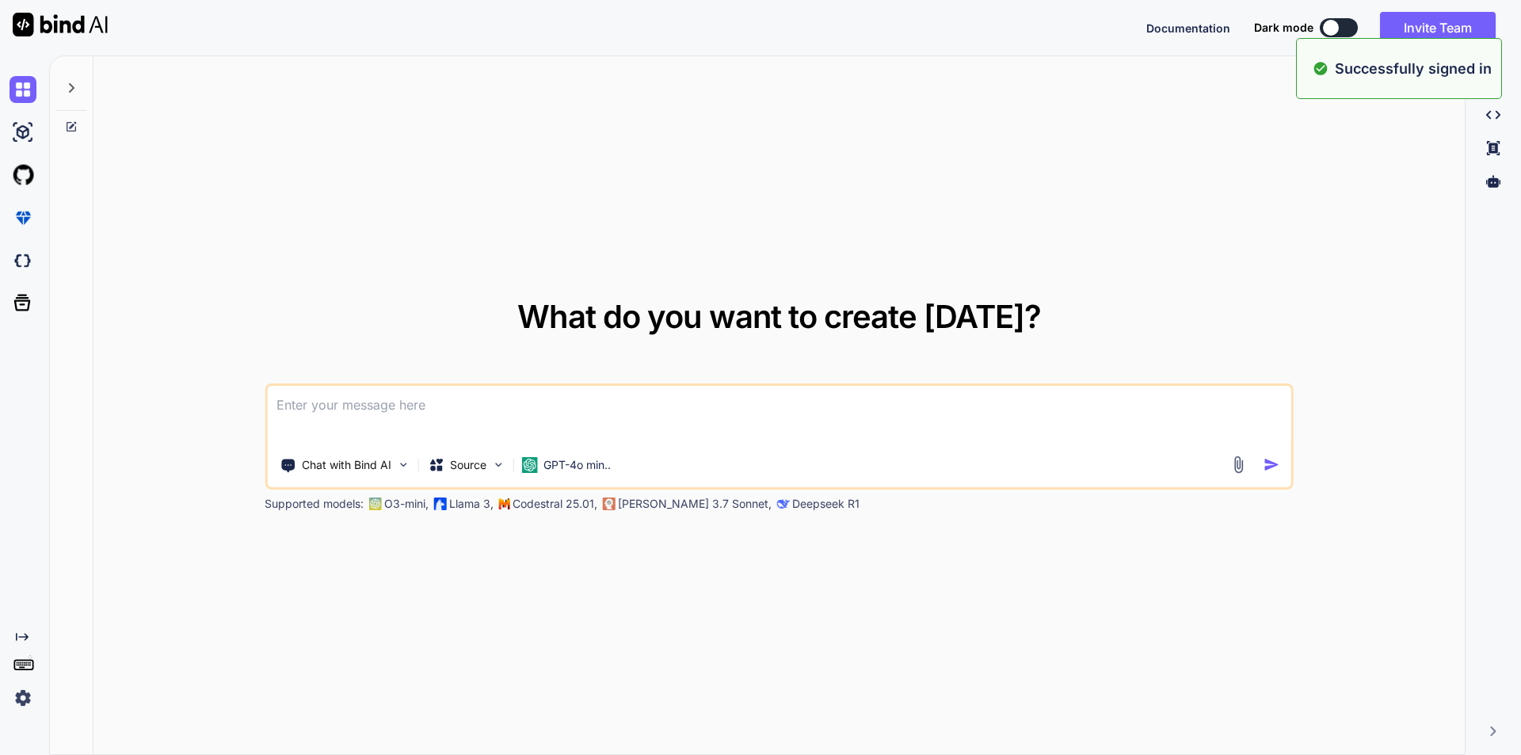
click at [380, 399] on textarea at bounding box center [779, 415] width 1024 height 59
paste textarea "<% if Session("beventmanagement") OR Session("bCalendar") or Session("bReservat…"
type textarea "<% if Session("beventmanagement") OR Session("bCalendar") or Session("bReservat…"
type textarea "x"
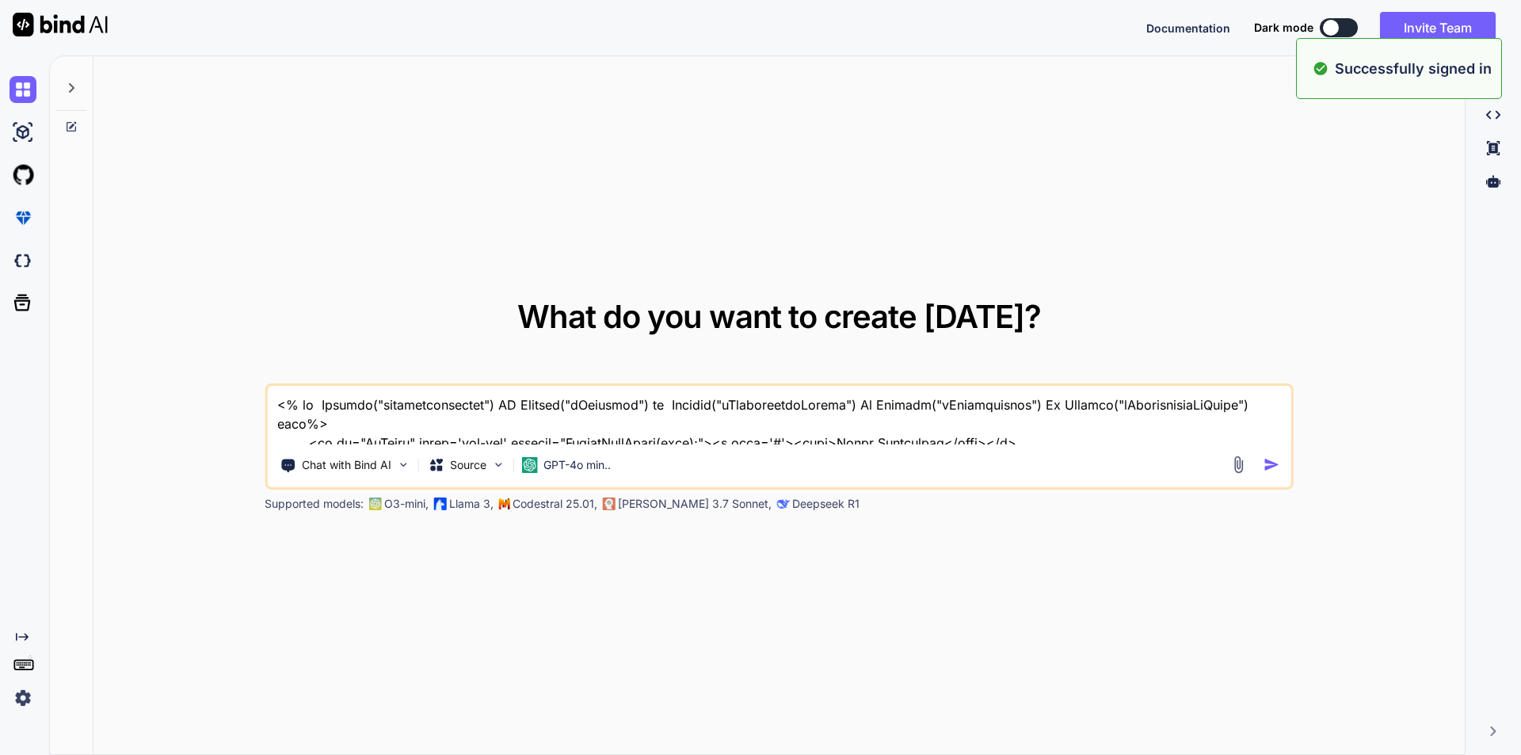
scroll to position [687, 0]
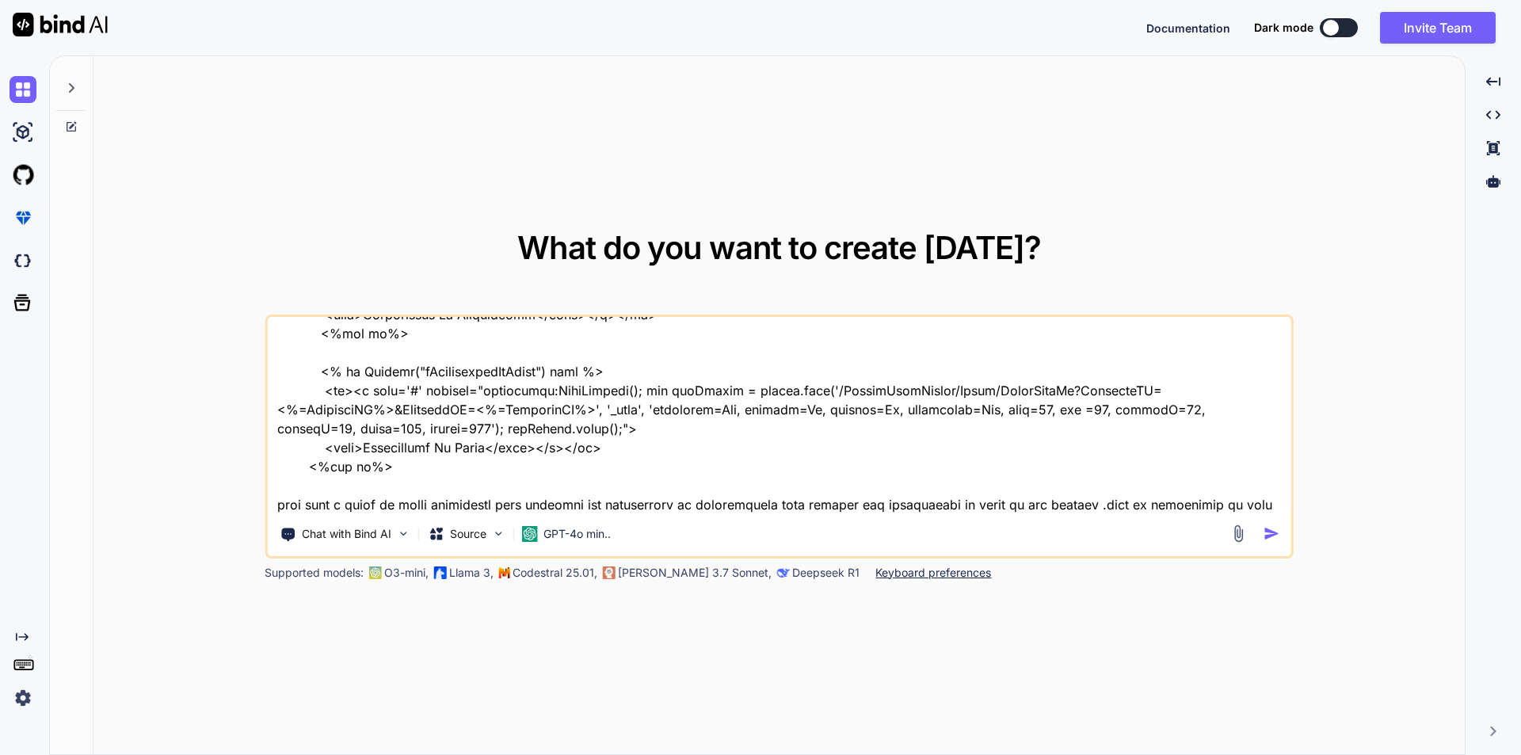
type textarea "<% if Session("beventmanagement") OR Session("bCalendar") or Session("bReservat…"
click at [1269, 531] on img "button" at bounding box center [1272, 533] width 17 height 17
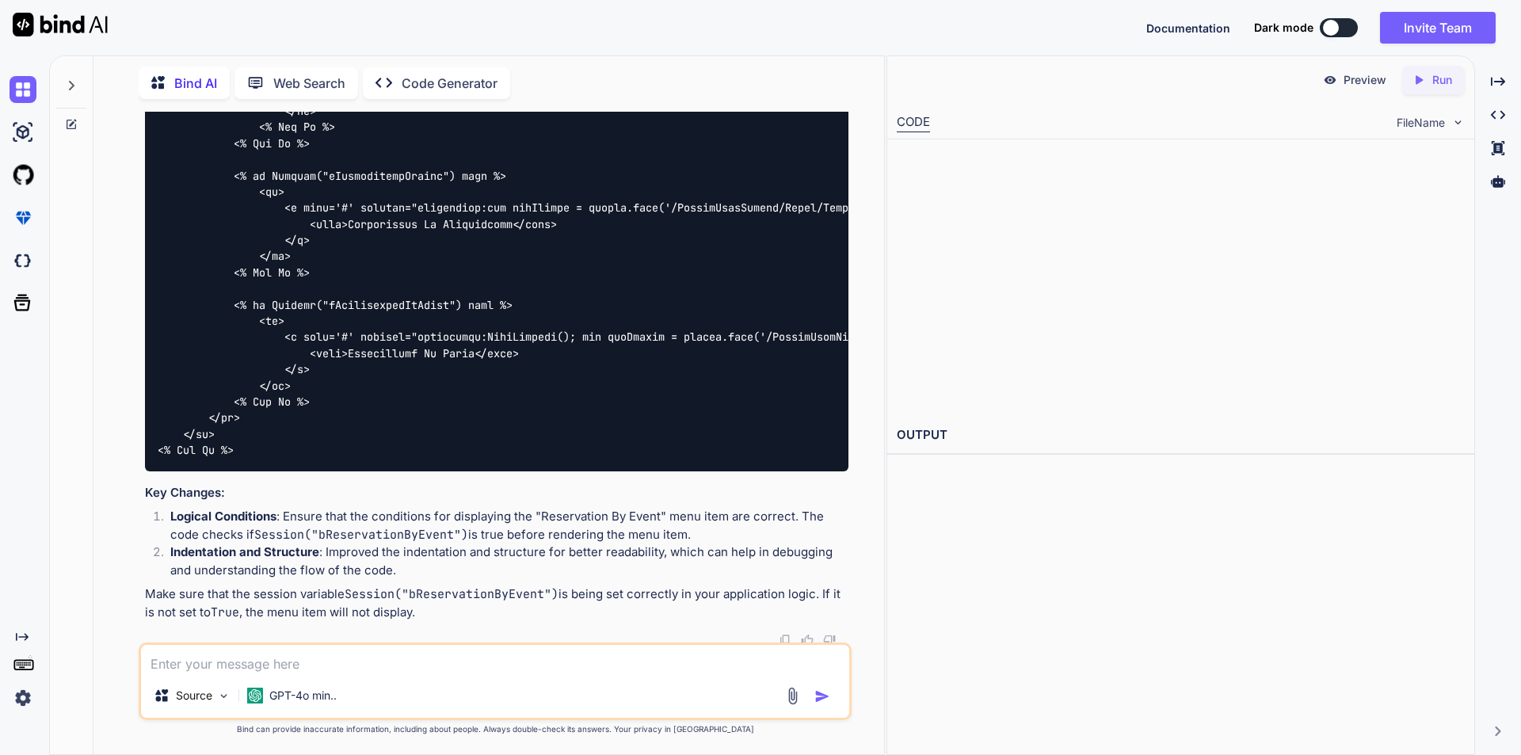
scroll to position [1138, 0]
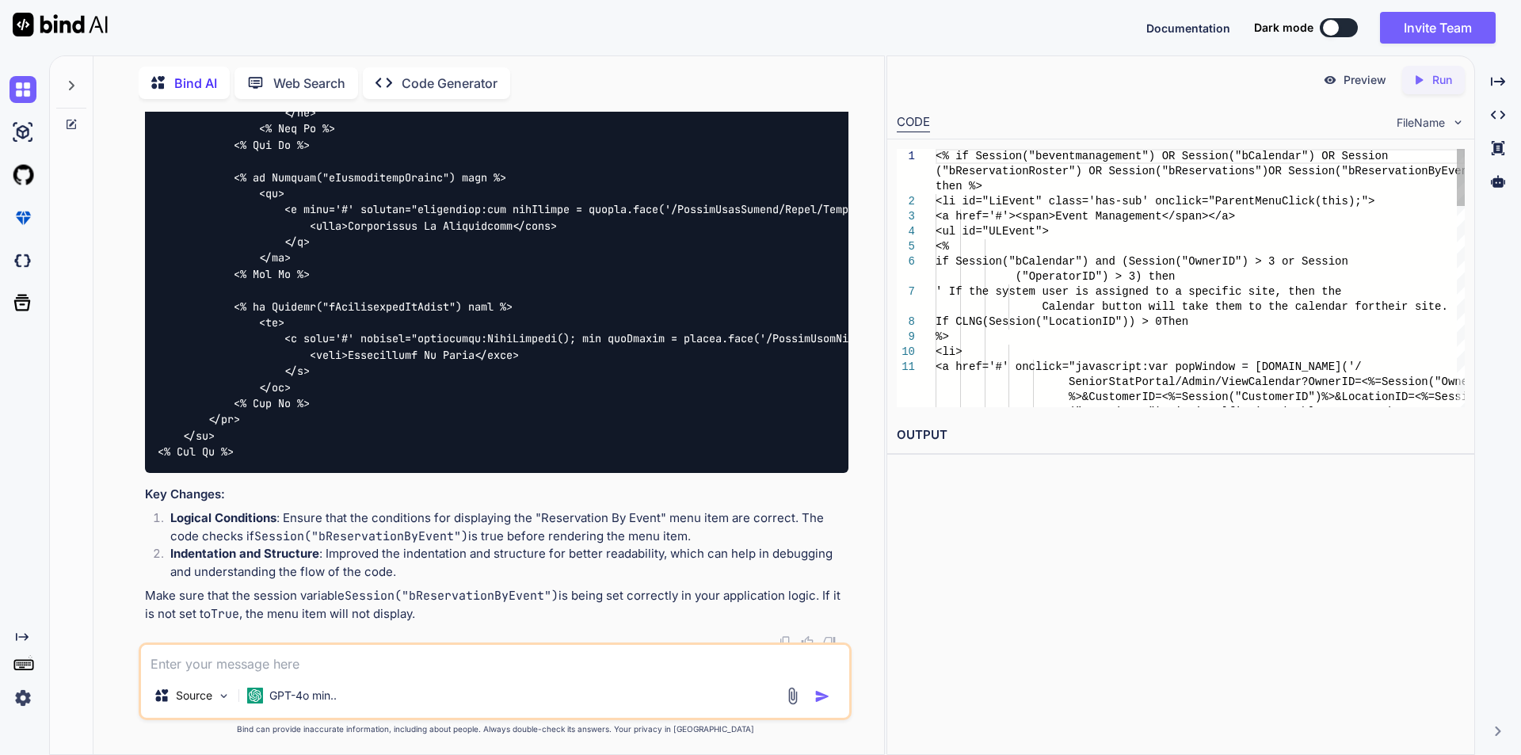
type textarea "x"
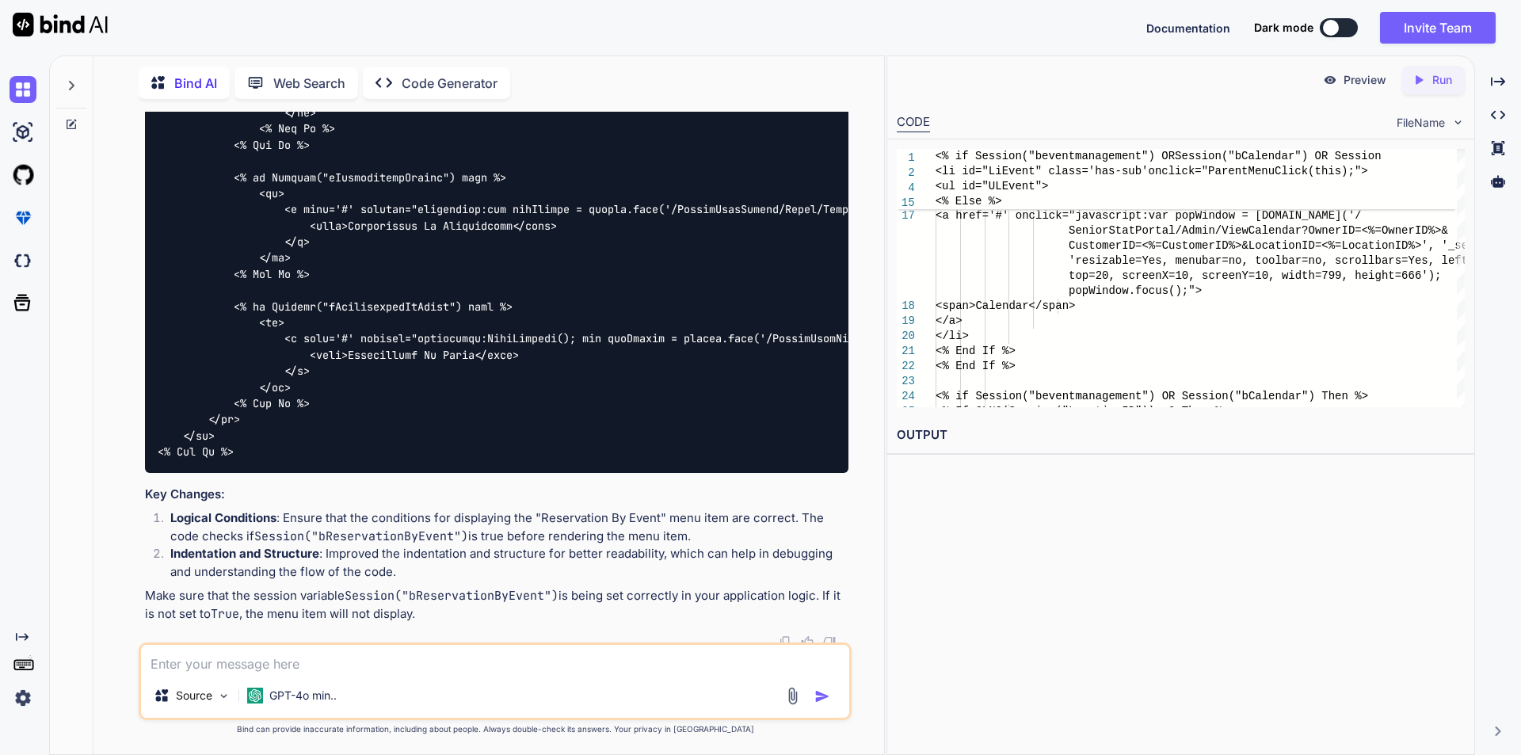
click at [414, 532] on code "Session("bReservationByEvent")" at bounding box center [361, 536] width 214 height 16
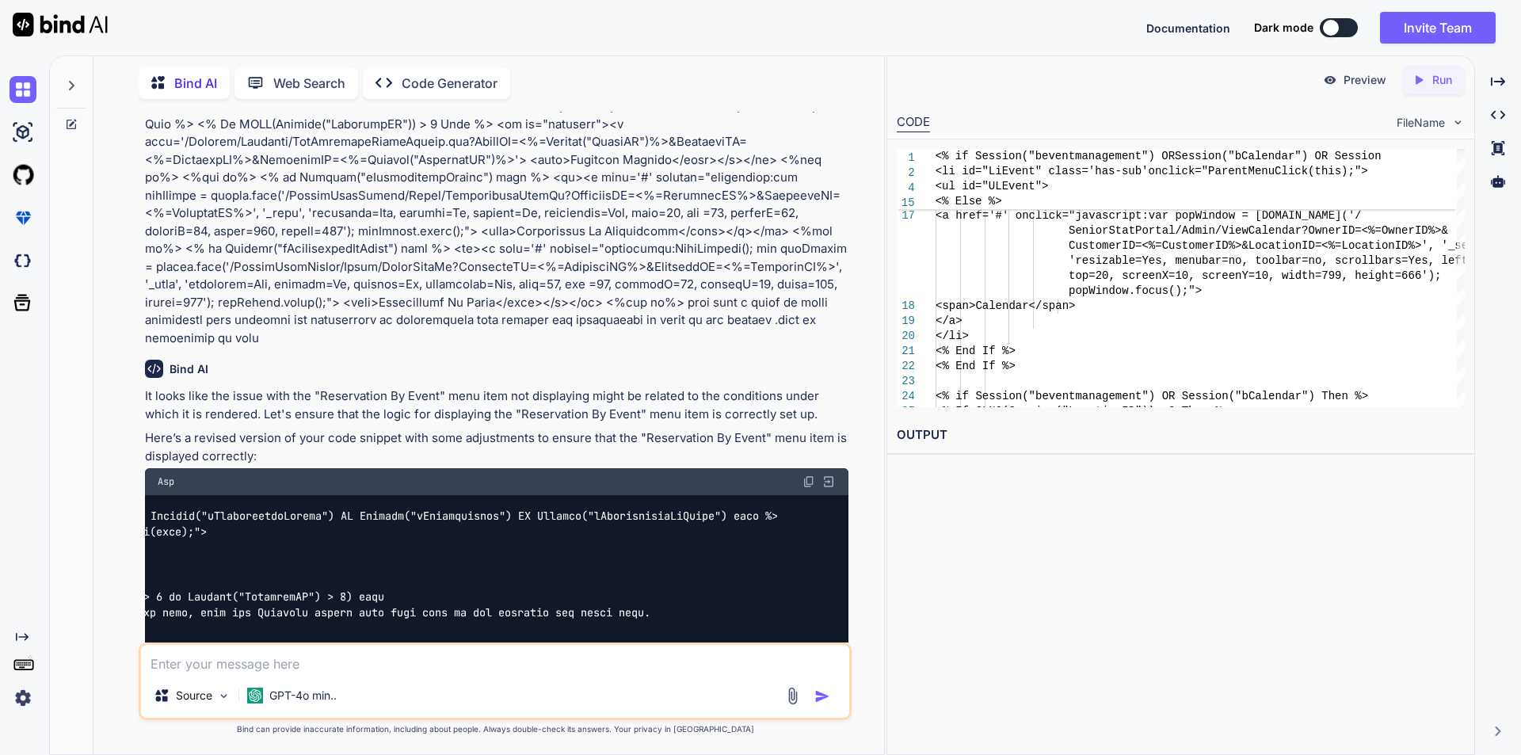
scroll to position [0, 464]
drag, startPoint x: 329, startPoint y: 540, endPoint x: 805, endPoint y: 568, distance: 477.0
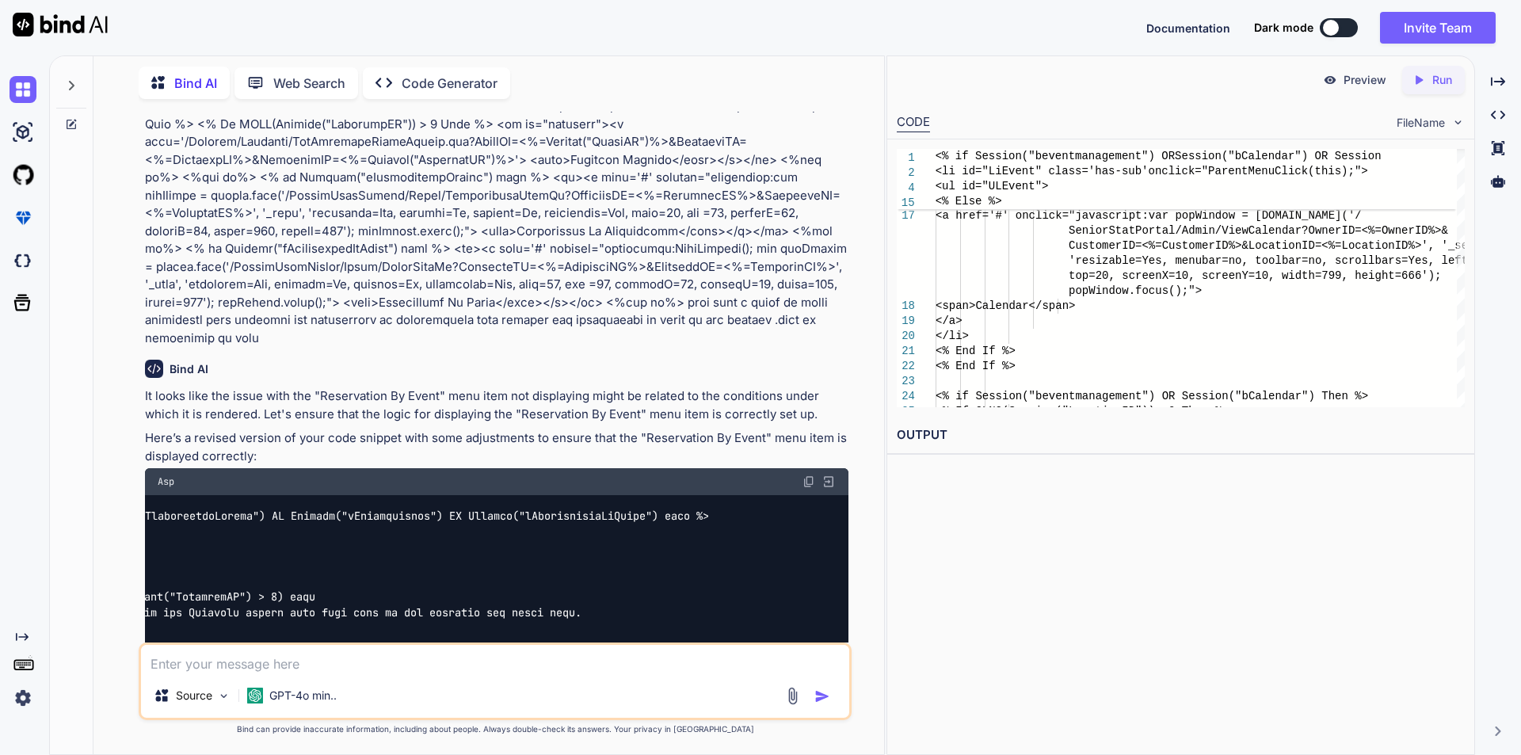
click at [601, 652] on textarea at bounding box center [495, 659] width 708 height 29
click at [331, 666] on textarea "give me indication where youy chnage" at bounding box center [495, 659] width 708 height 29
type textarea "give me indication where you chnage"
click at [818, 696] on img "button" at bounding box center [823, 697] width 16 height 16
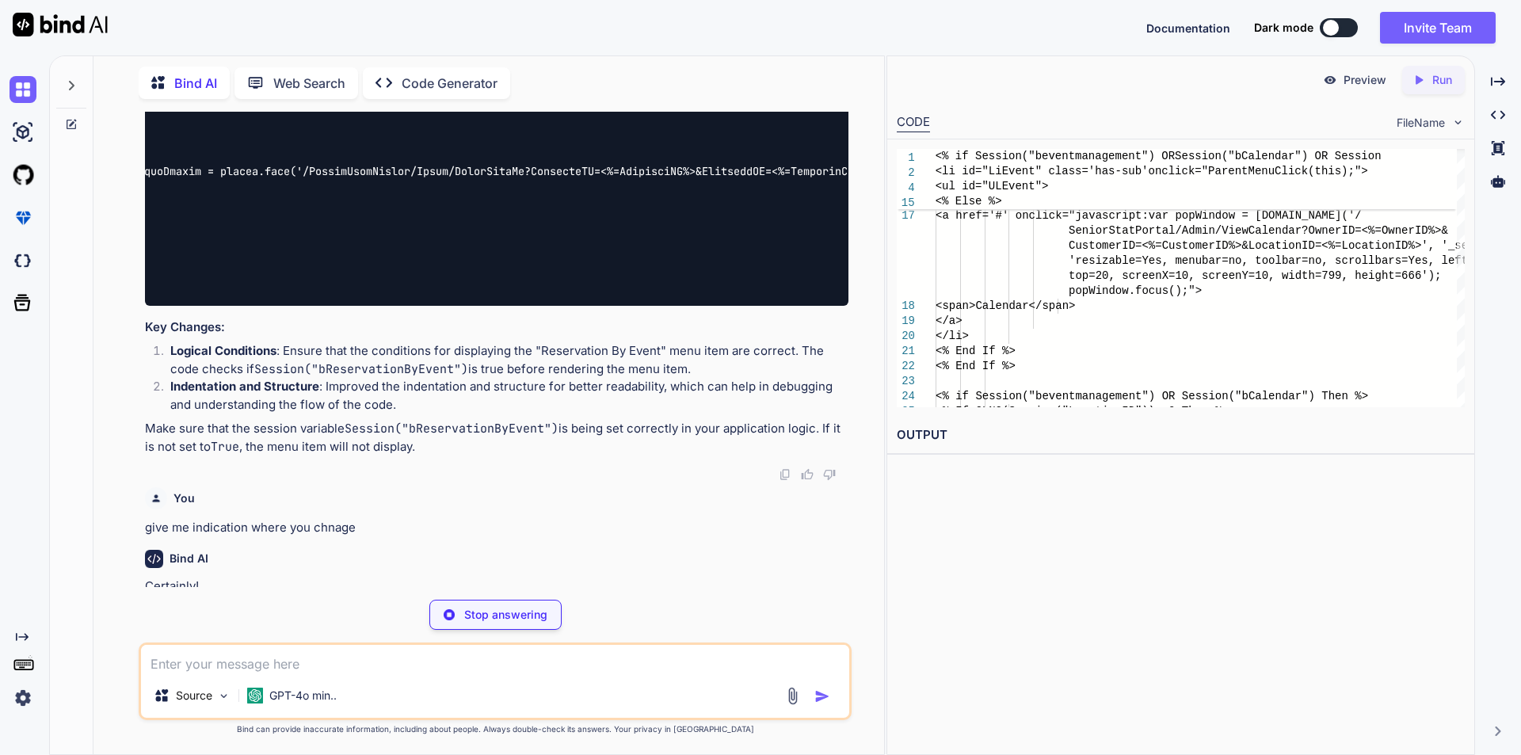
scroll to position [1305, 0]
click at [65, 74] on div at bounding box center [71, 81] width 30 height 55
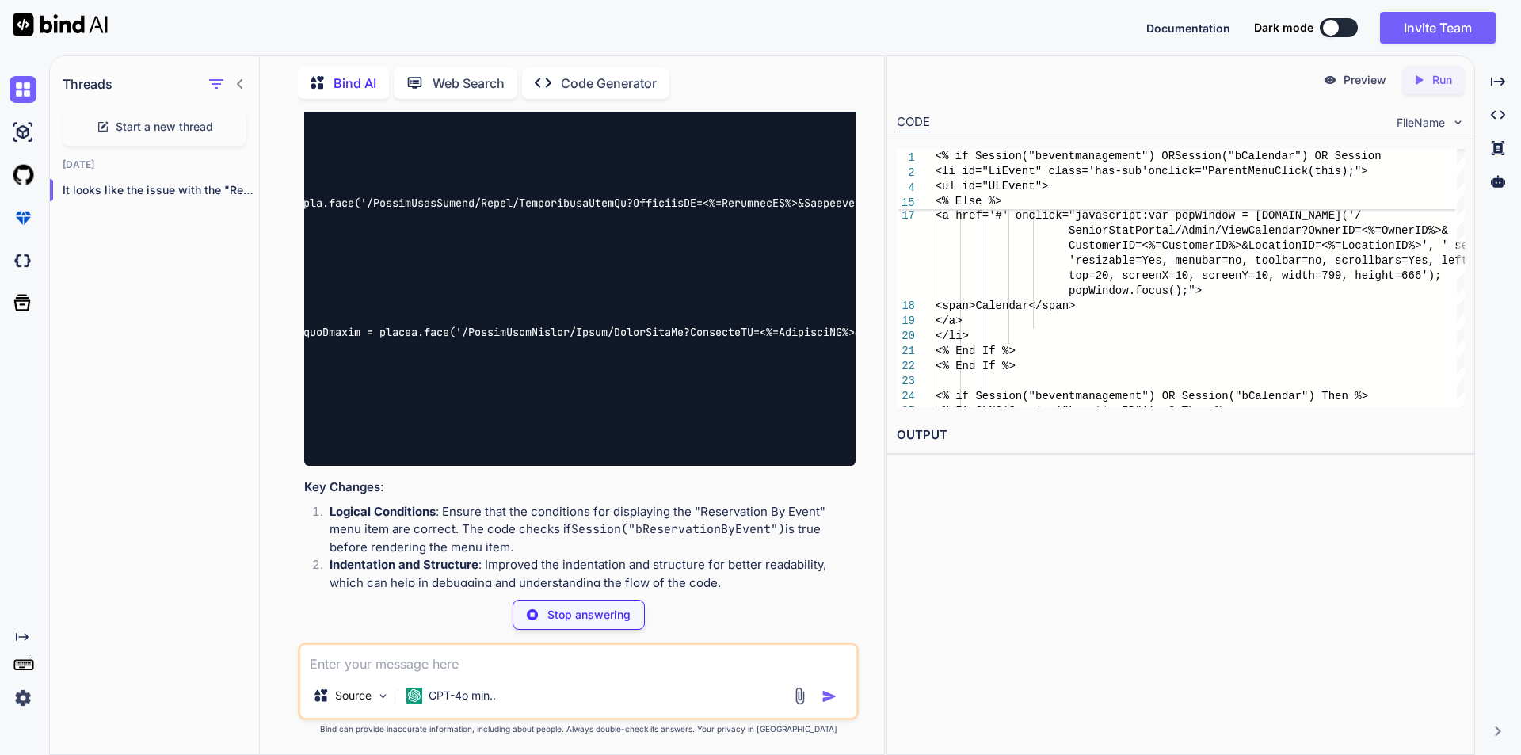
scroll to position [1465, 0]
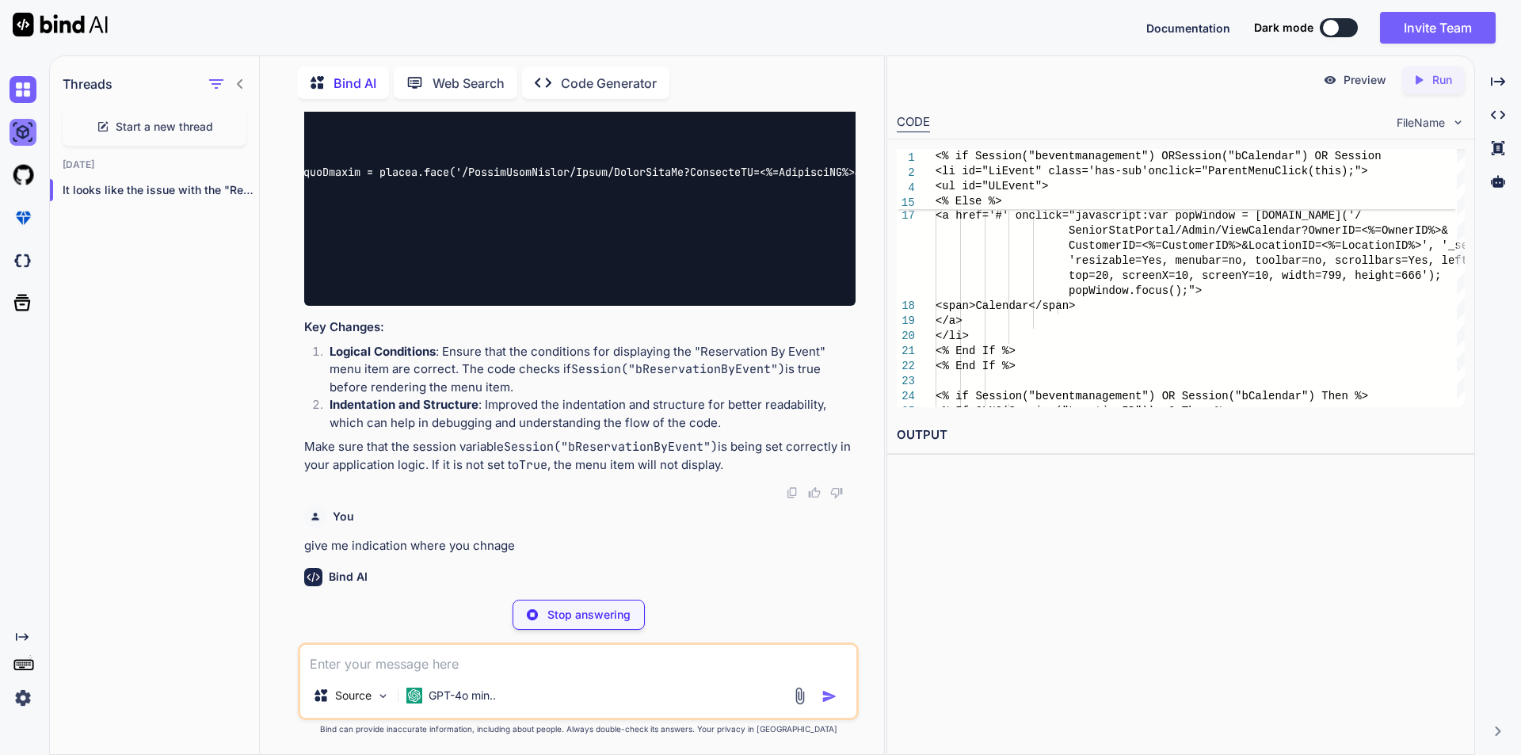
click at [26, 129] on img at bounding box center [23, 132] width 27 height 27
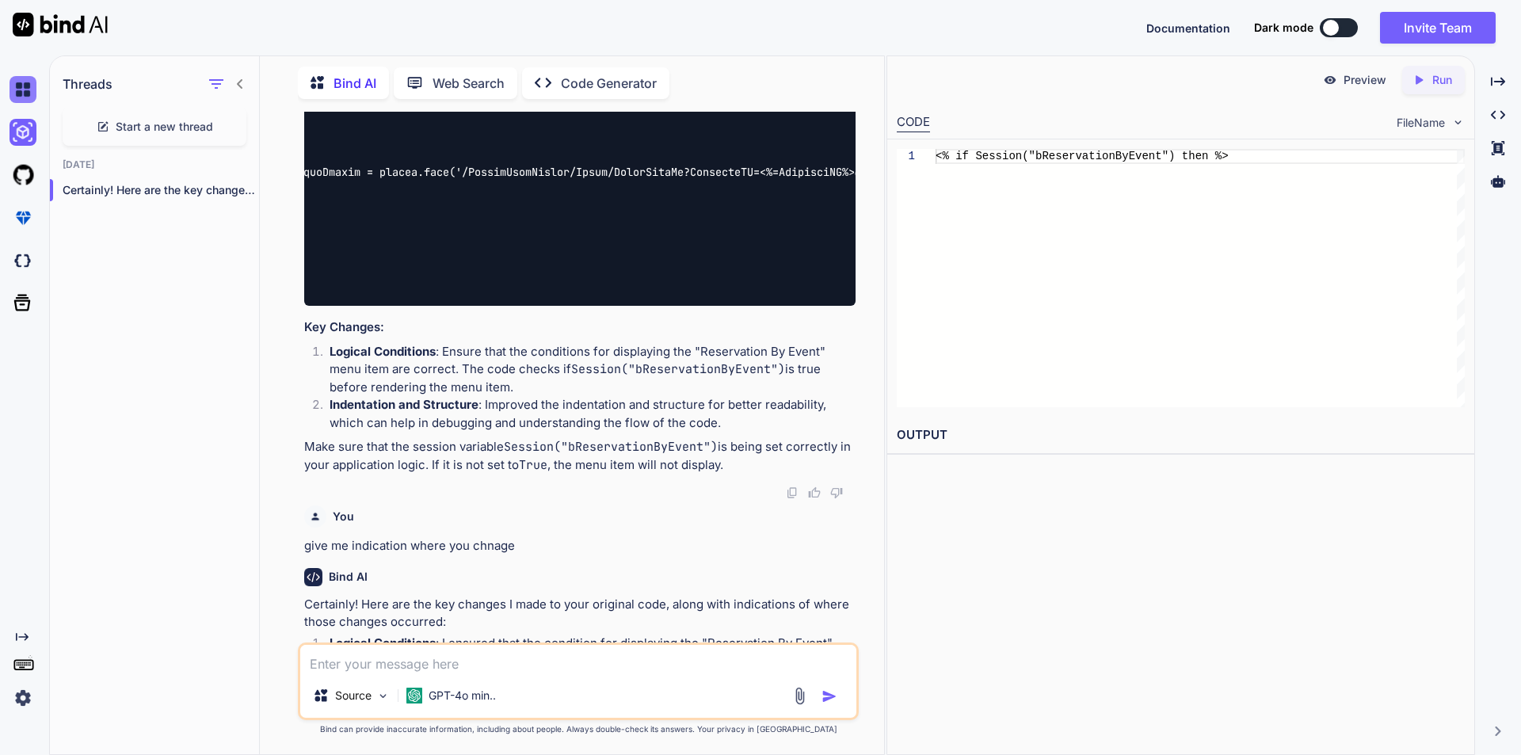
click at [18, 82] on img at bounding box center [23, 89] width 27 height 27
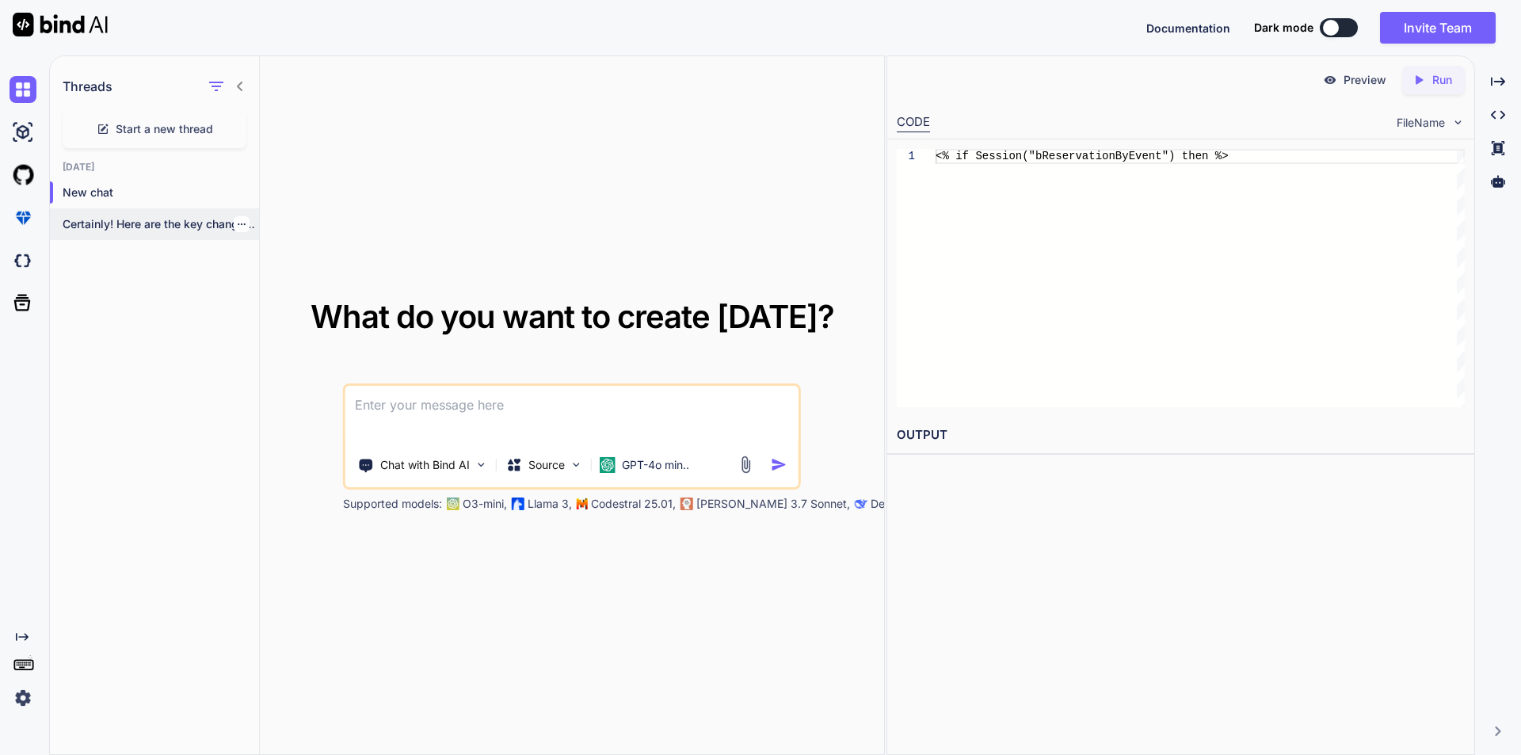
click at [166, 223] on p "Certainly! Here are the key changes I..." at bounding box center [161, 224] width 196 height 16
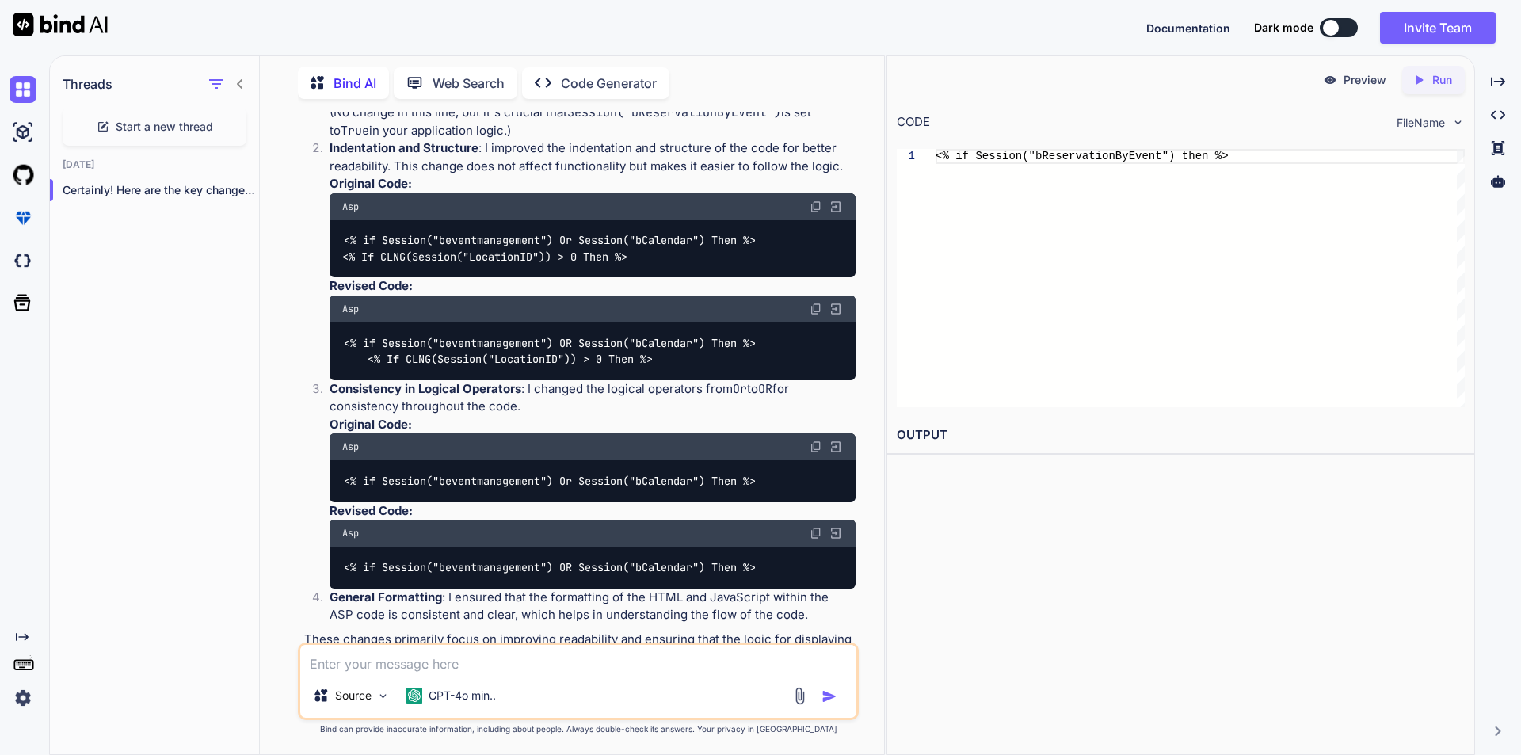
scroll to position [2025, 0]
